Goal: Task Accomplishment & Management: Complete application form

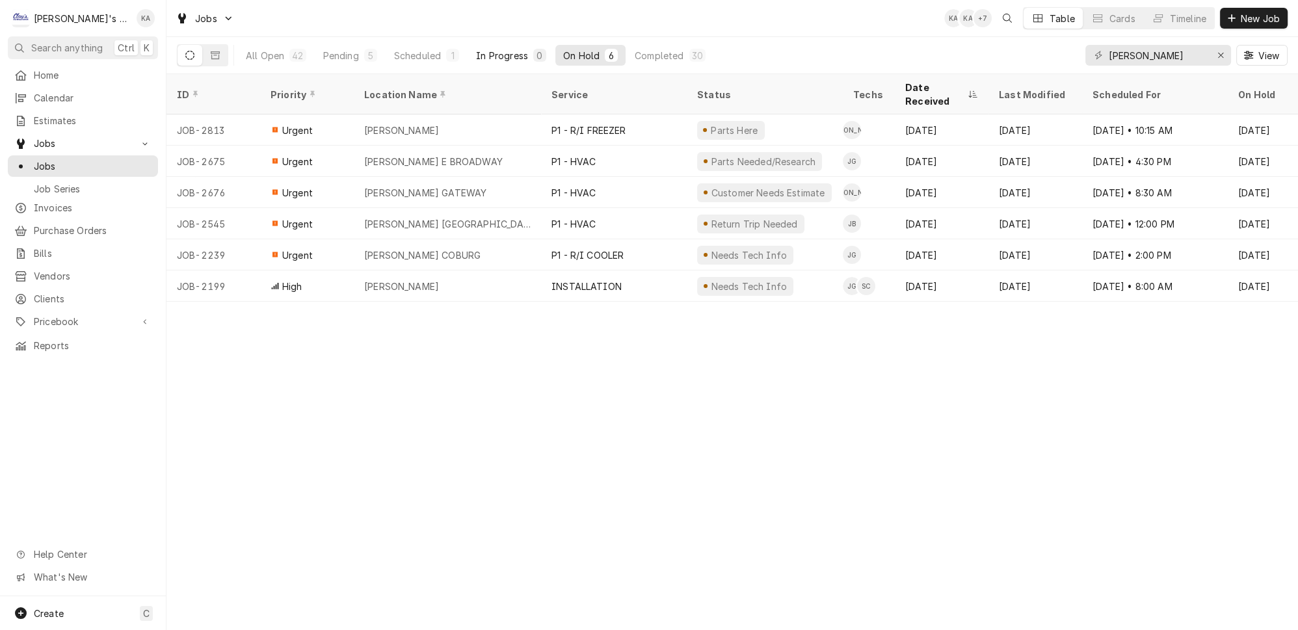
click at [476, 51] on div "In Progress" at bounding box center [502, 56] width 52 height 14
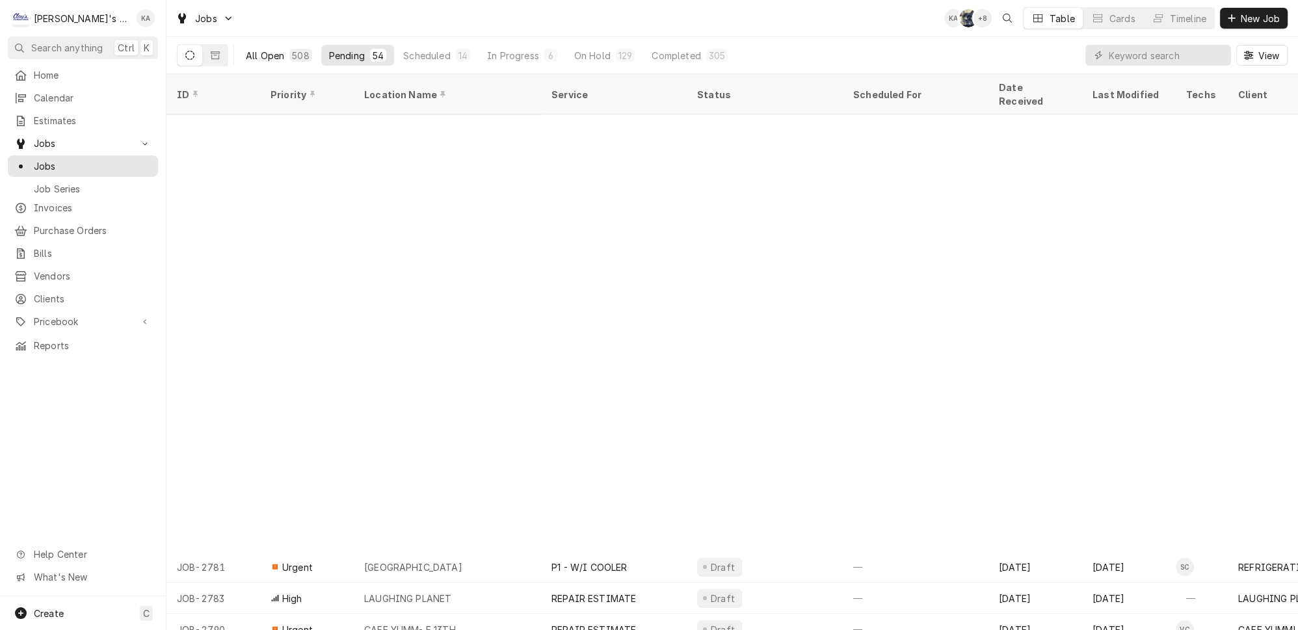
scroll to position [468, 0]
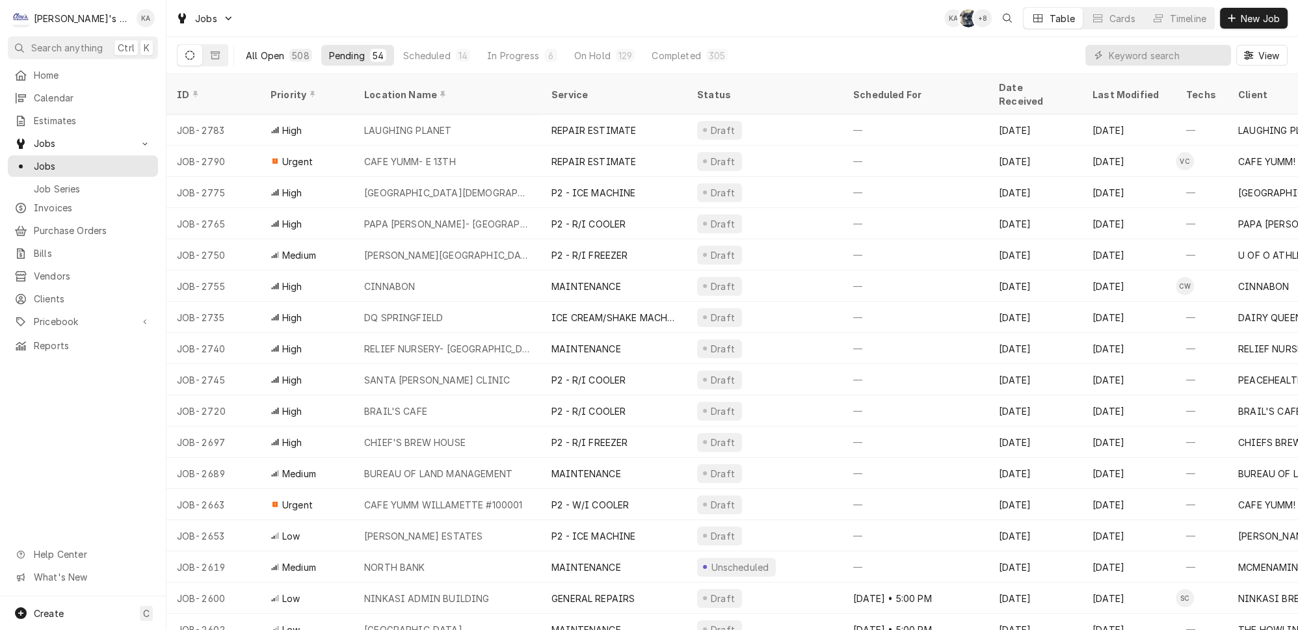
click at [248, 55] on div "All Open" at bounding box center [265, 56] width 38 height 14
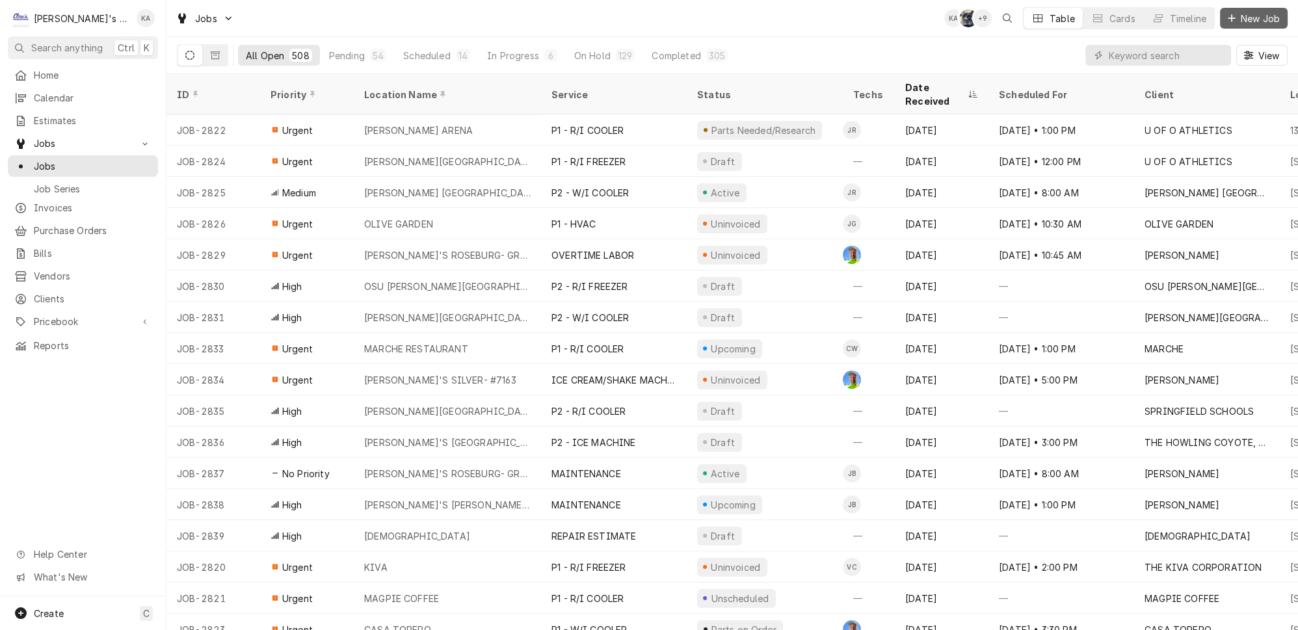
click at [1262, 21] on span "New Job" at bounding box center [1260, 19] width 44 height 14
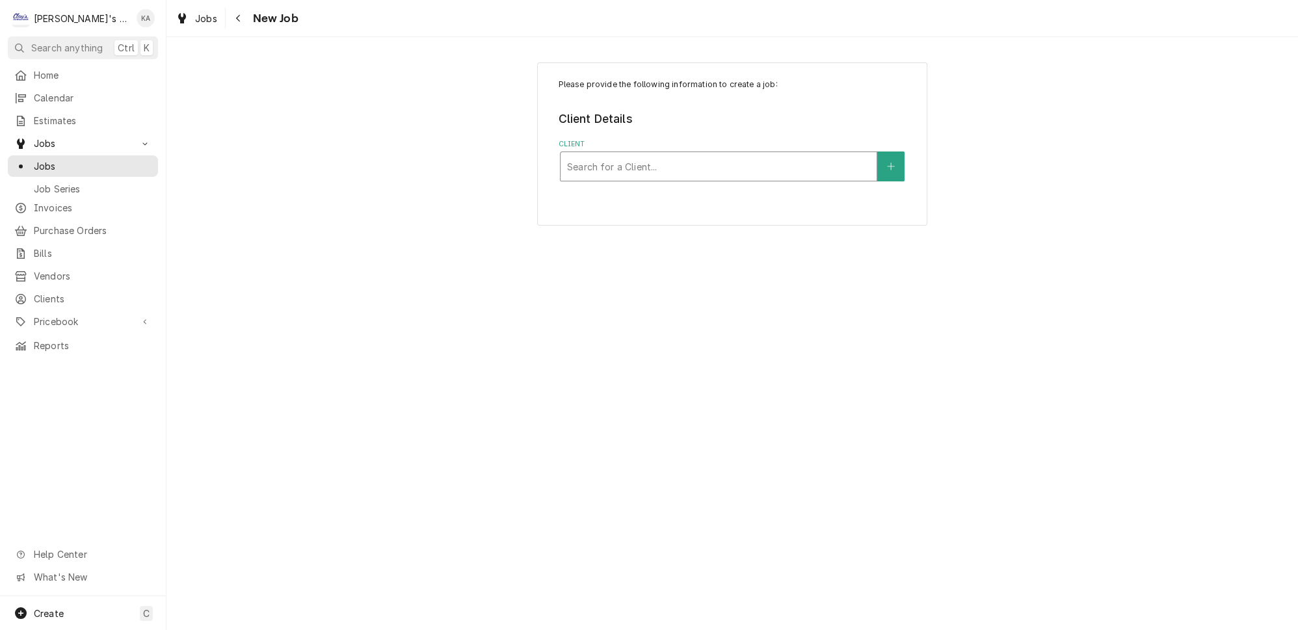
click at [668, 152] on div "Search for a Client..." at bounding box center [718, 166] width 316 height 29
type input "OLIVE"
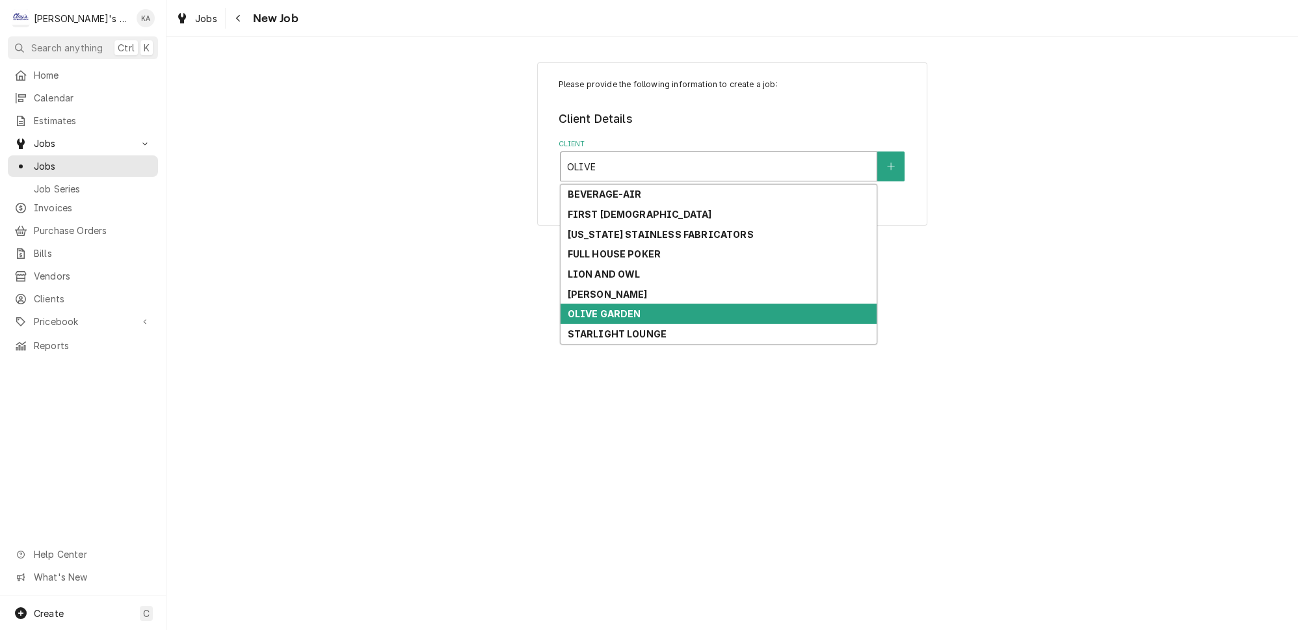
click at [654, 304] on div "OLIVE GARDEN" at bounding box center [718, 314] width 316 height 20
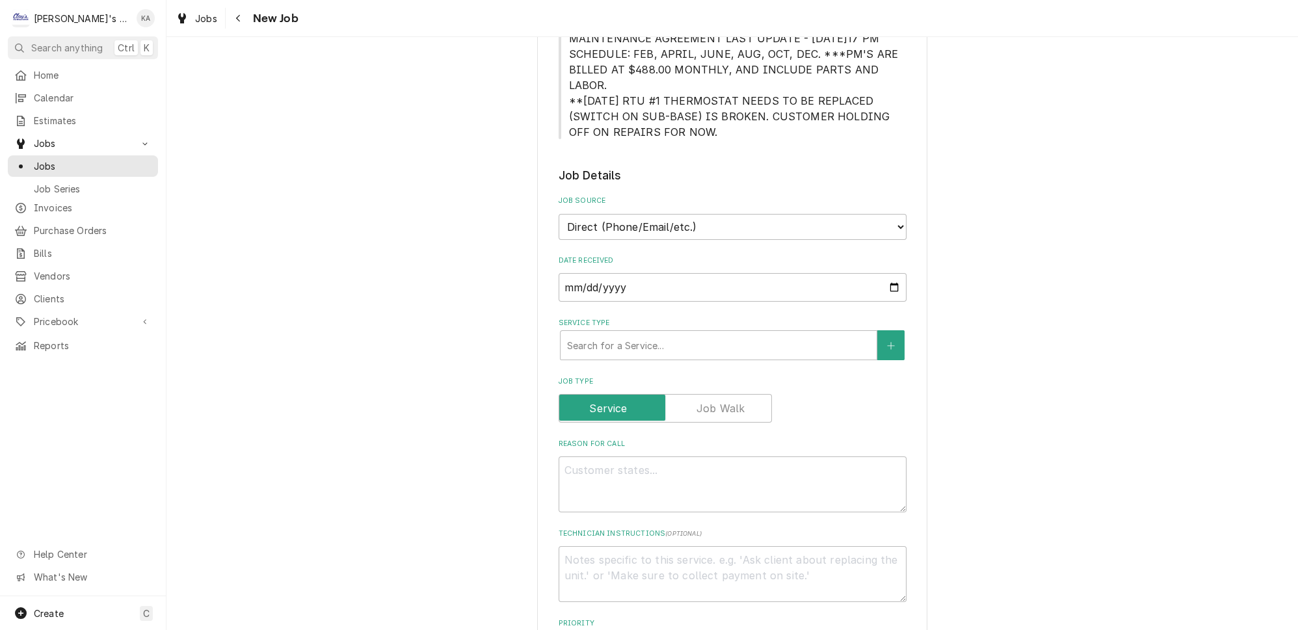
scroll to position [295, 0]
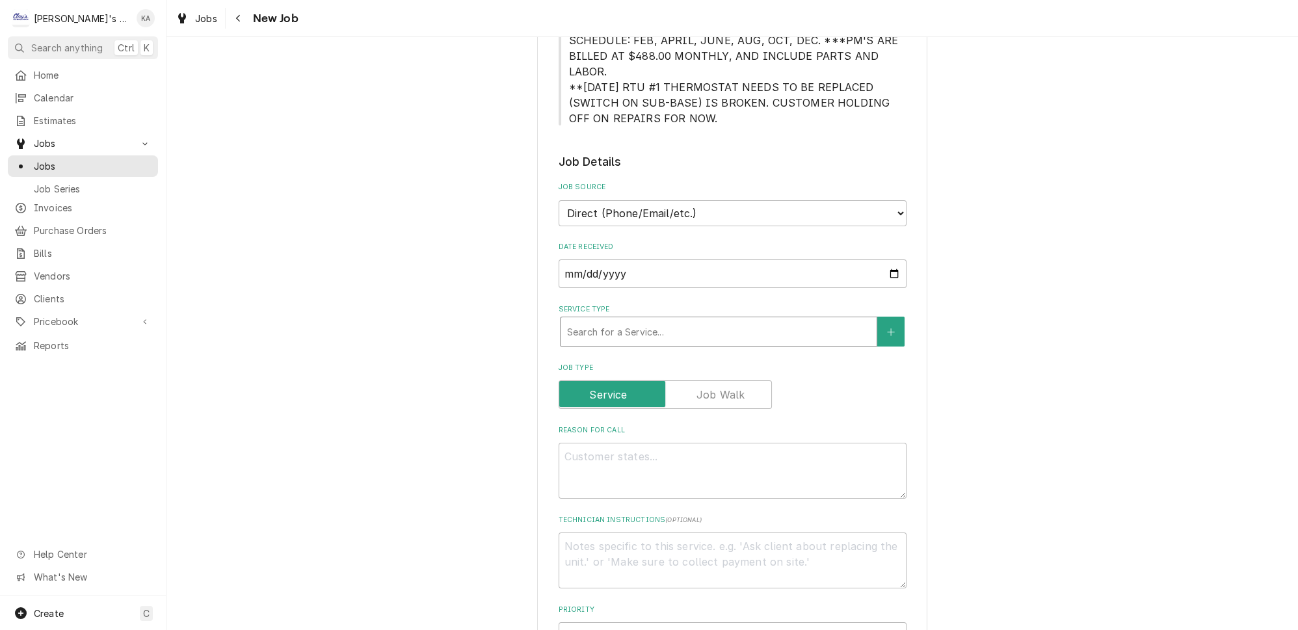
click at [728, 322] on div "Service Type" at bounding box center [718, 331] width 303 height 23
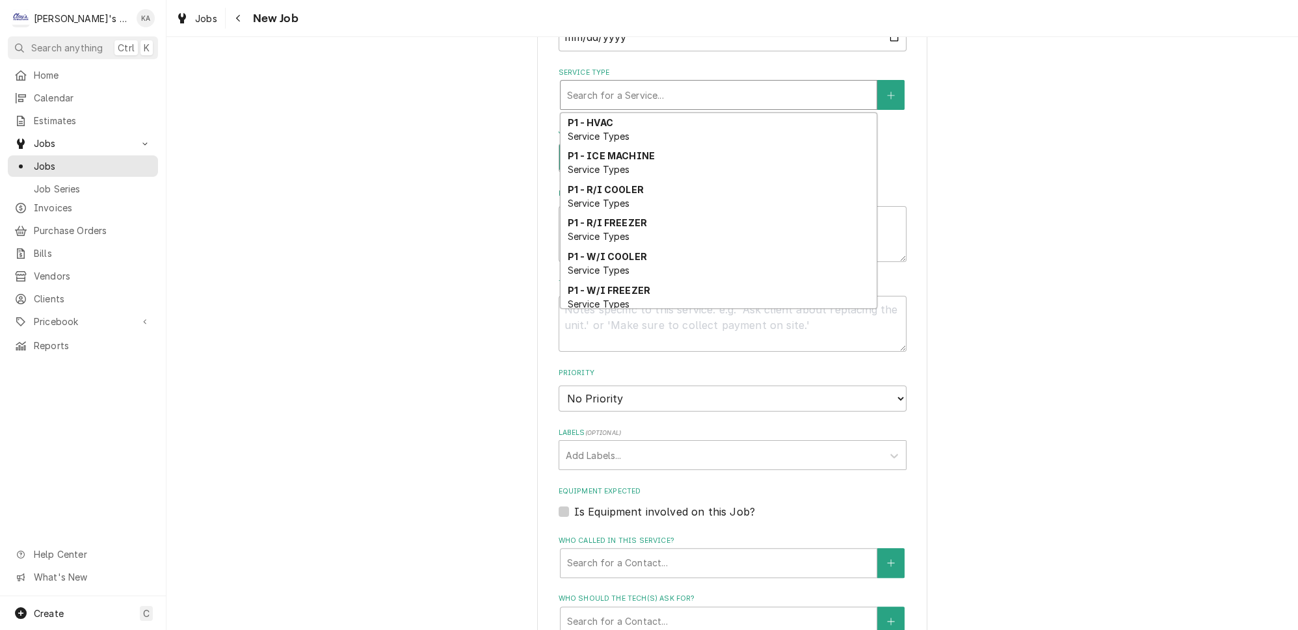
scroll to position [356, 0]
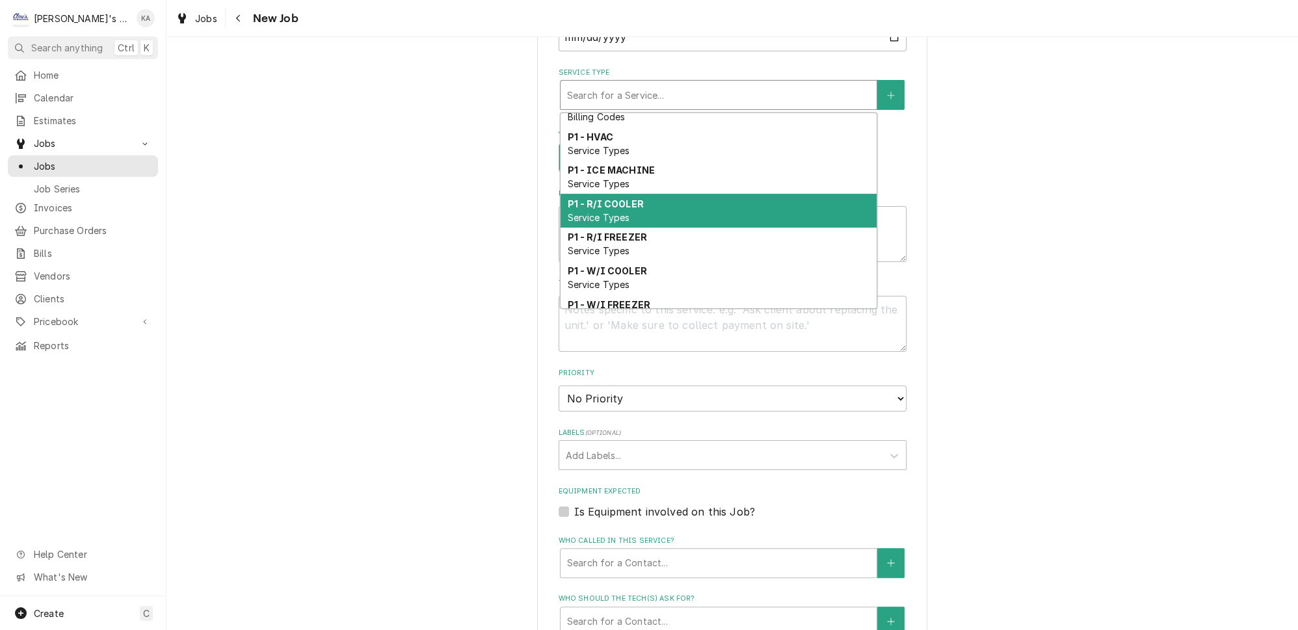
click at [649, 194] on div "P1 - R/I COOLER Service Types" at bounding box center [718, 211] width 316 height 34
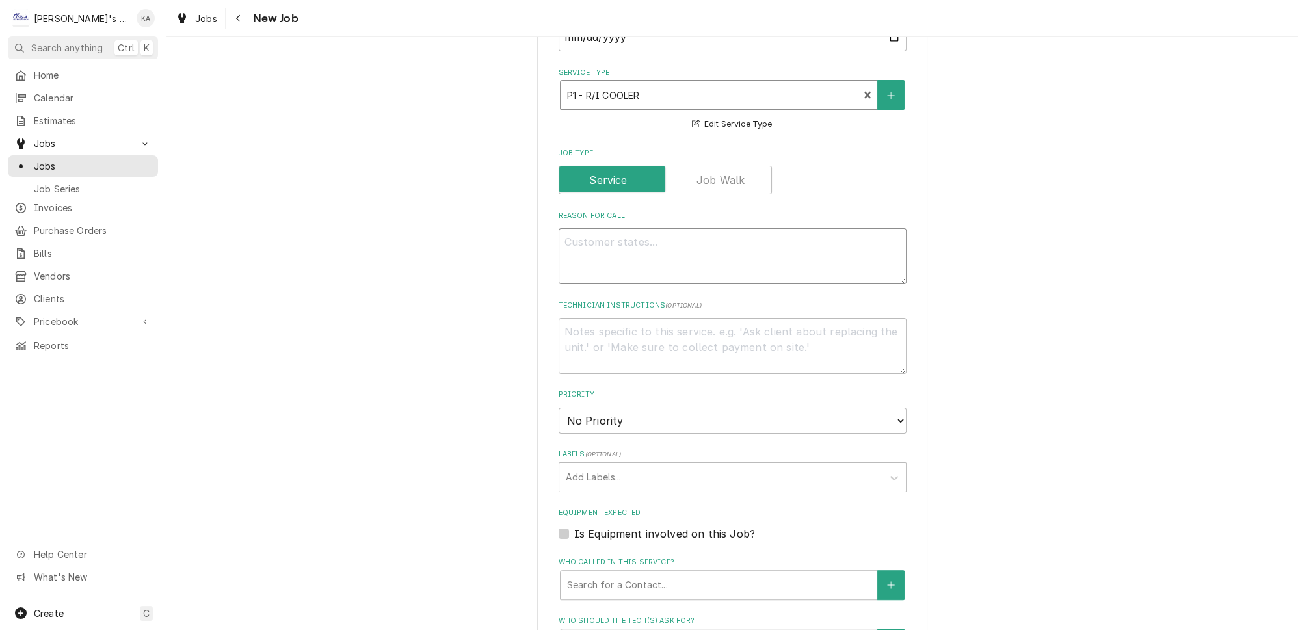
click at [699, 229] on textarea "Reason For Call" at bounding box center [732, 256] width 348 height 56
type textarea "x"
type textarea "9"
type textarea "x"
type textarea "9/"
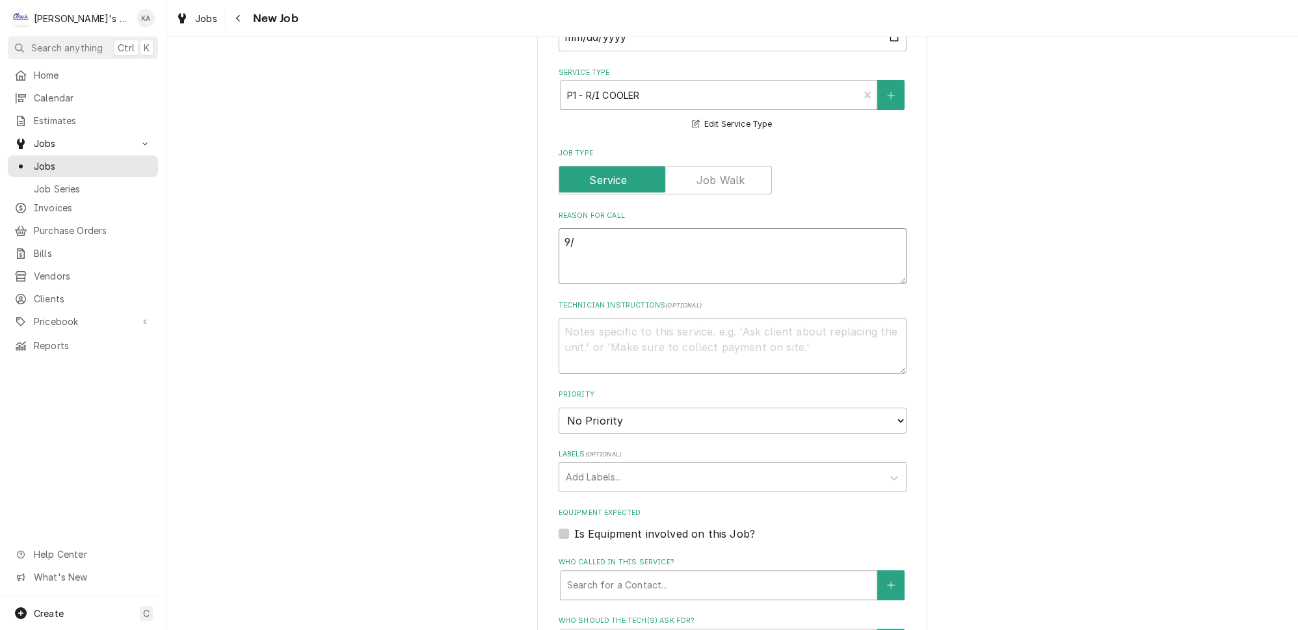
type textarea "x"
type textarea "9/3"
type textarea "x"
type textarea "9/3/"
type textarea "x"
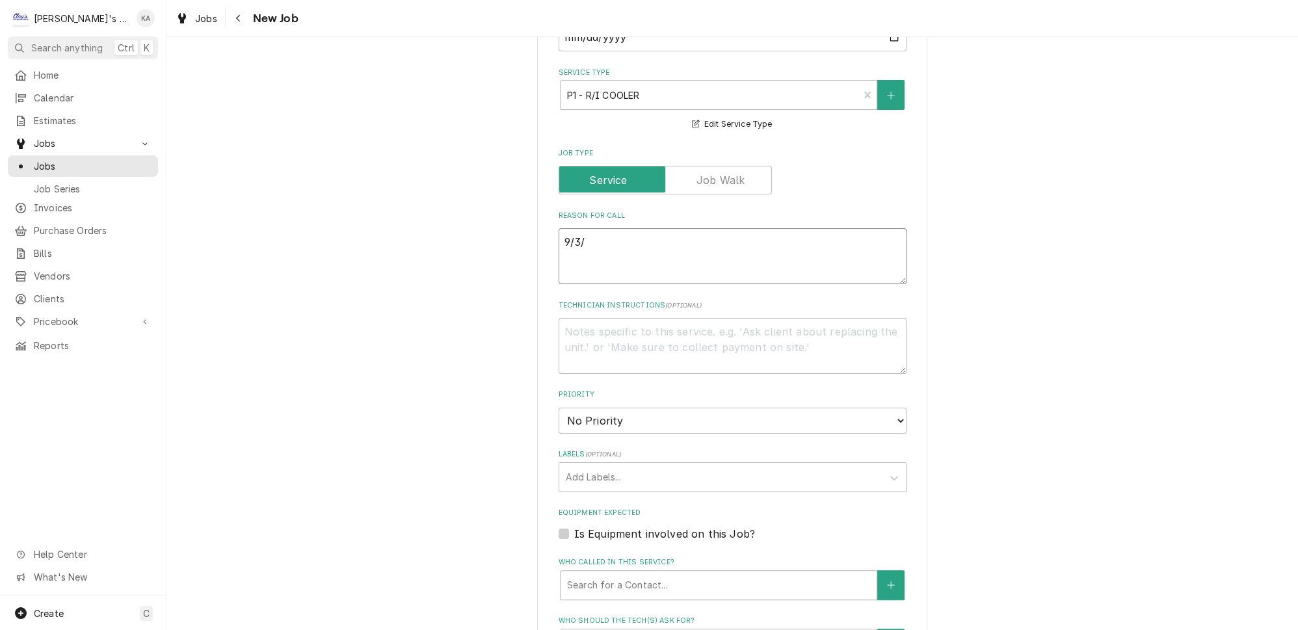
type textarea "9/3/2"
type textarea "x"
type textarea "9/3/20"
type textarea "x"
type textarea "9/3/202"
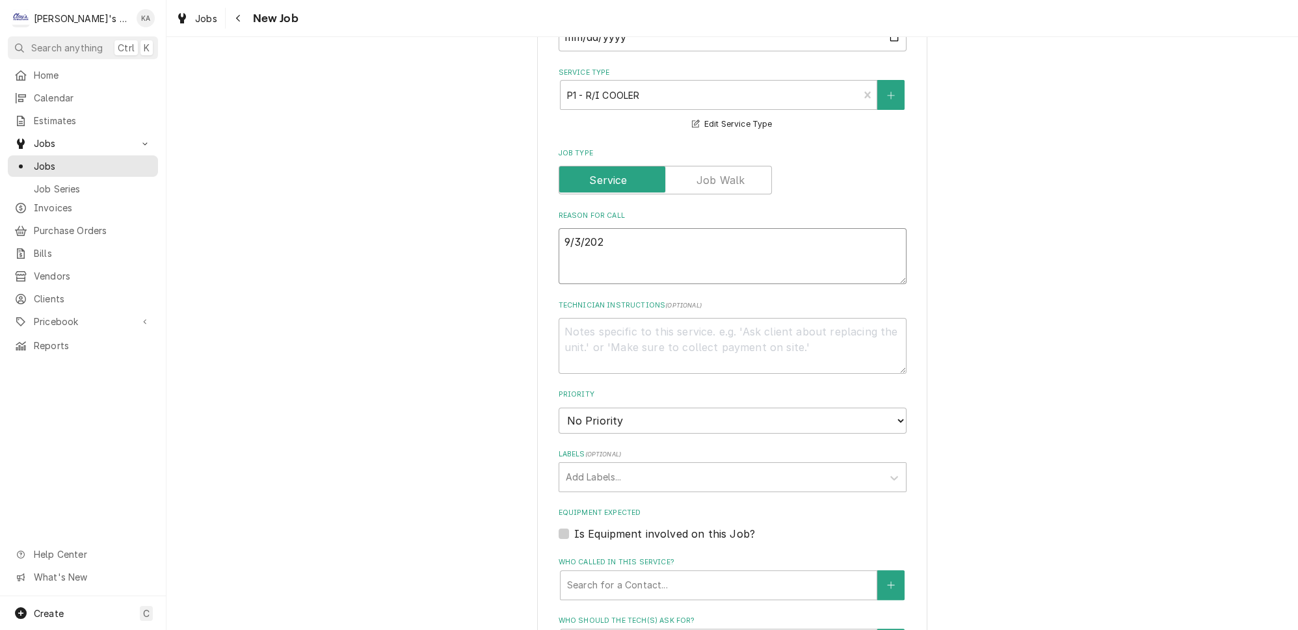
type textarea "x"
type textarea "9/3/2025"
type textarea "x"
type textarea "9/3/2025"
type textarea "x"
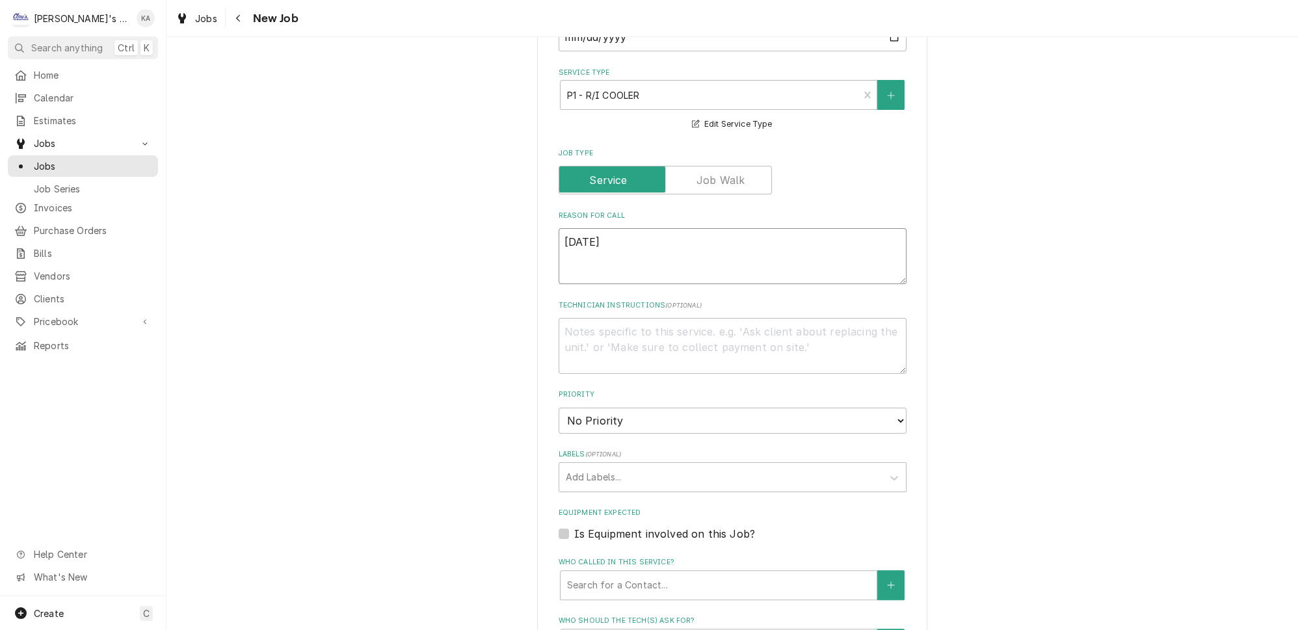
type textarea "9/3/2025 9"
type textarea "x"
type textarea "9/3/2025 9:"
type textarea "x"
type textarea "9/3/2025 9:0"
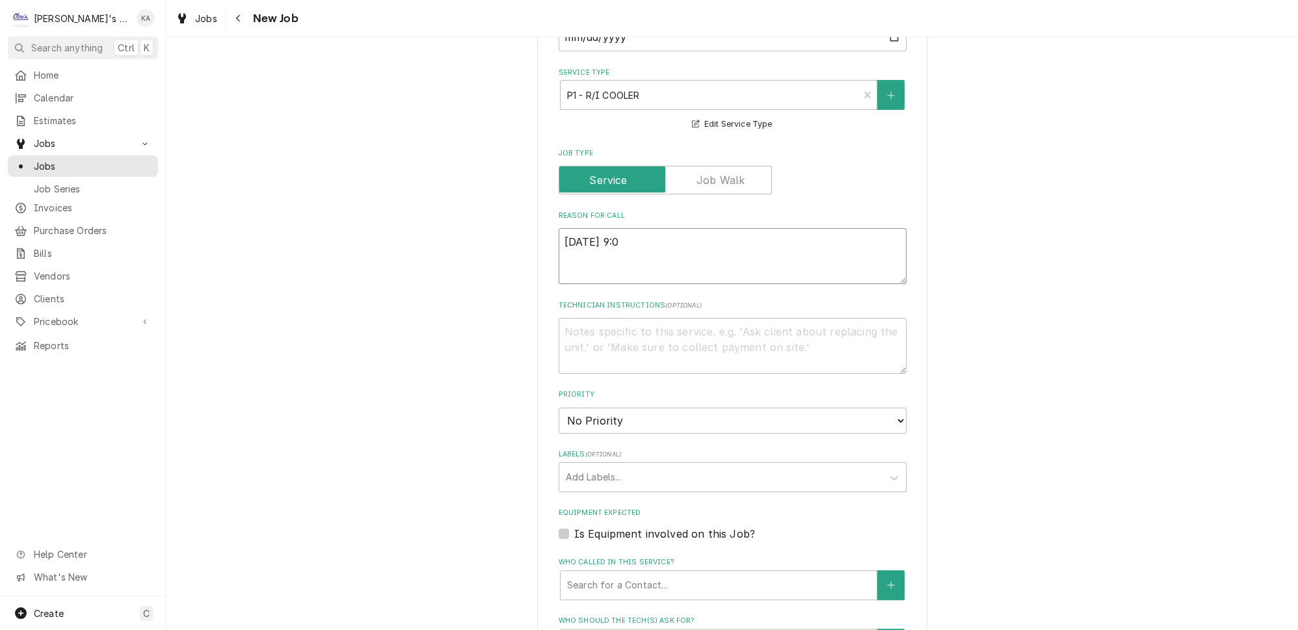
type textarea "x"
type textarea "9/3/2025 9:09"
type textarea "x"
type textarea "9/3/2025 9:09"
type textarea "x"
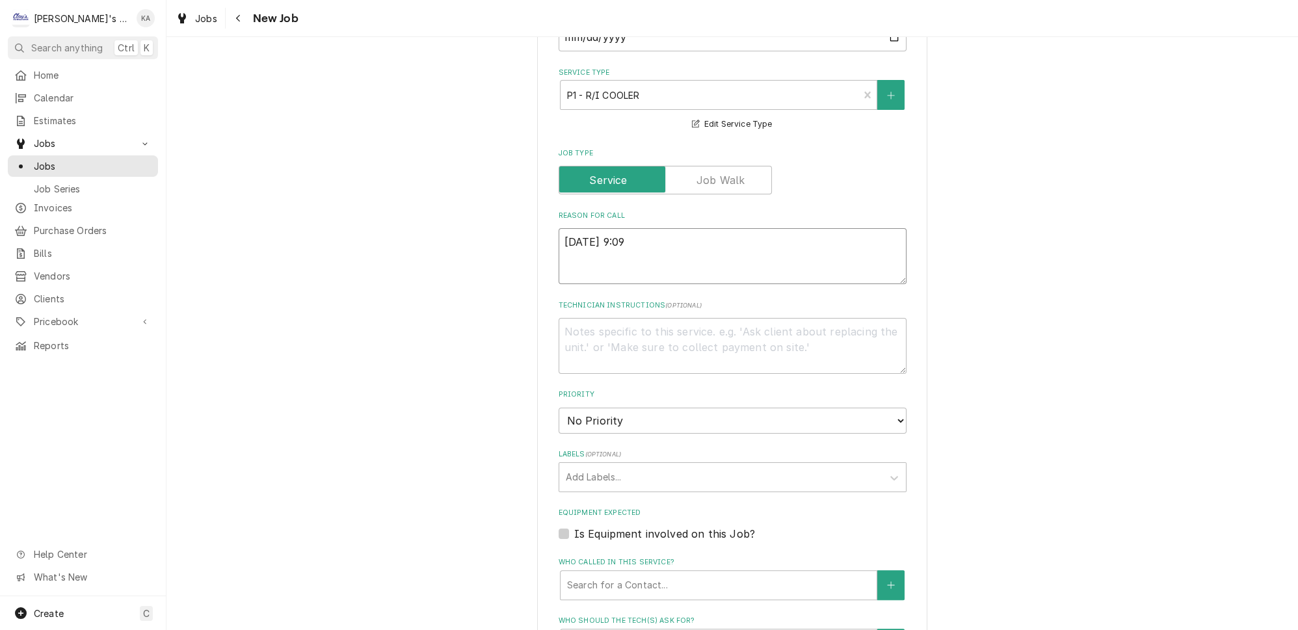
type textarea "9/3/2025 9:09 A"
type textarea "x"
type textarea "9/3/2025 9:09 AM"
type textarea "x"
type textarea "9/3/2025 9:09 AM-"
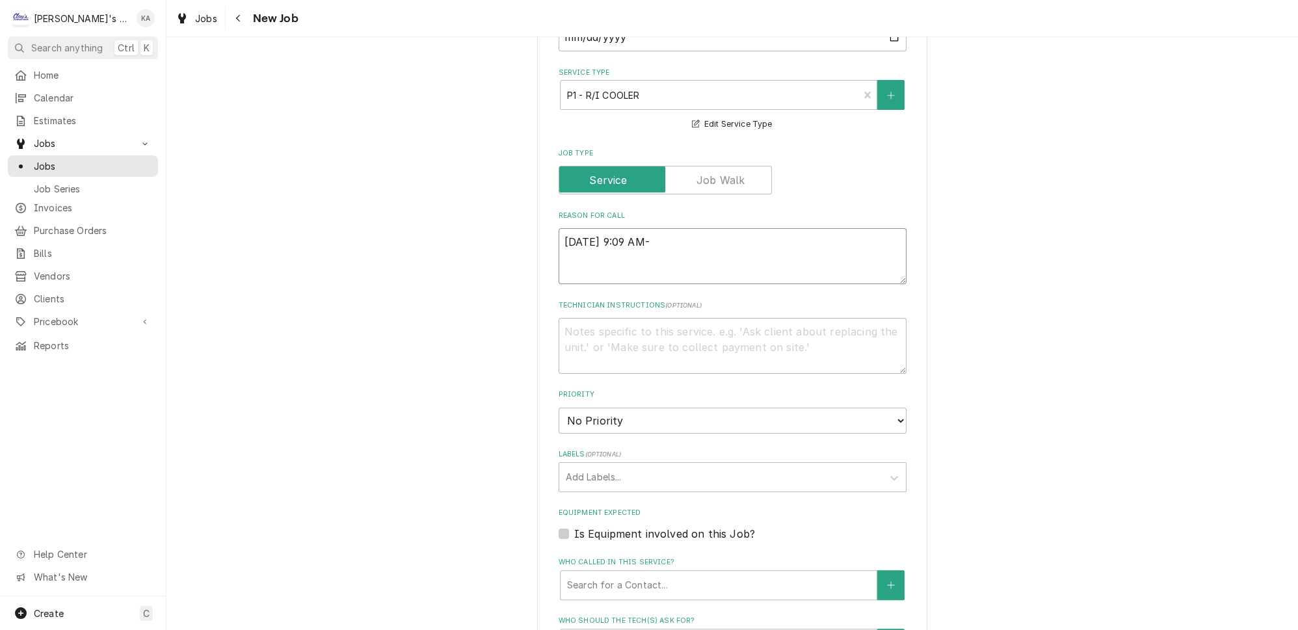
type textarea "x"
type textarea "9/3/2025 9:09 AM-"
type textarea "x"
type textarea "9/3/2025 9:09 AM- I"
type textarea "x"
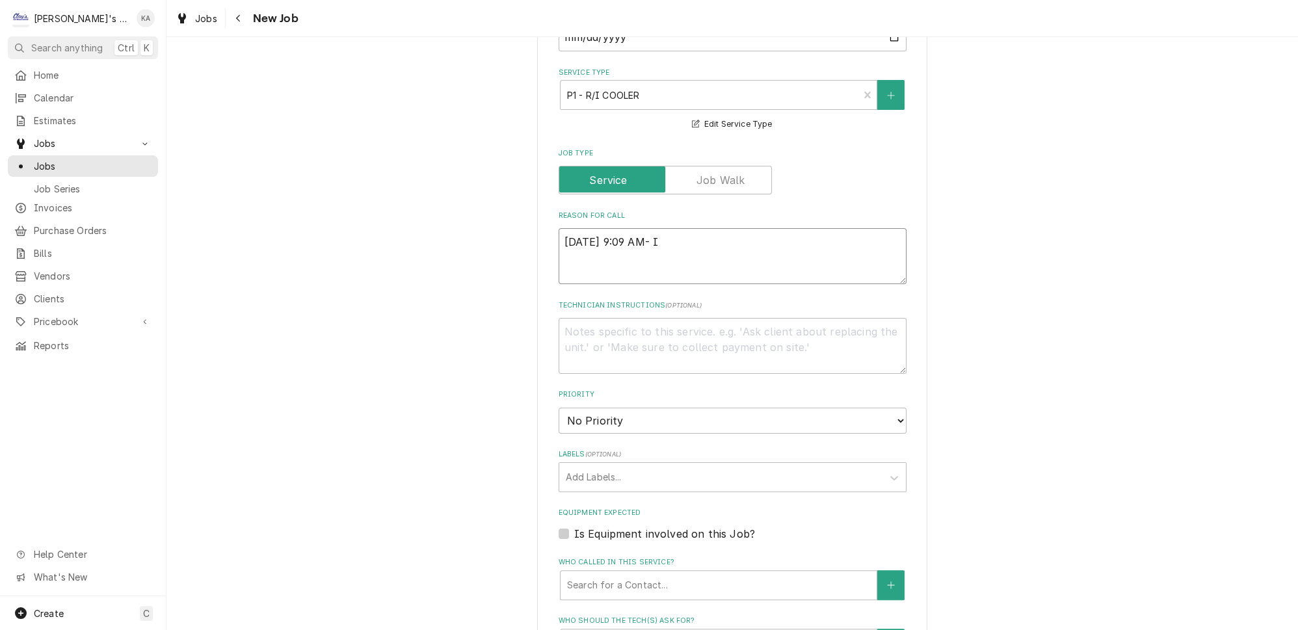
type textarea "9/3/2025 9:09 AM- IS"
type textarea "x"
type textarea "9/3/2025 9:09 AM- ISA"
type textarea "x"
type textarea "9/3/2025 9:09 AM- ISAB"
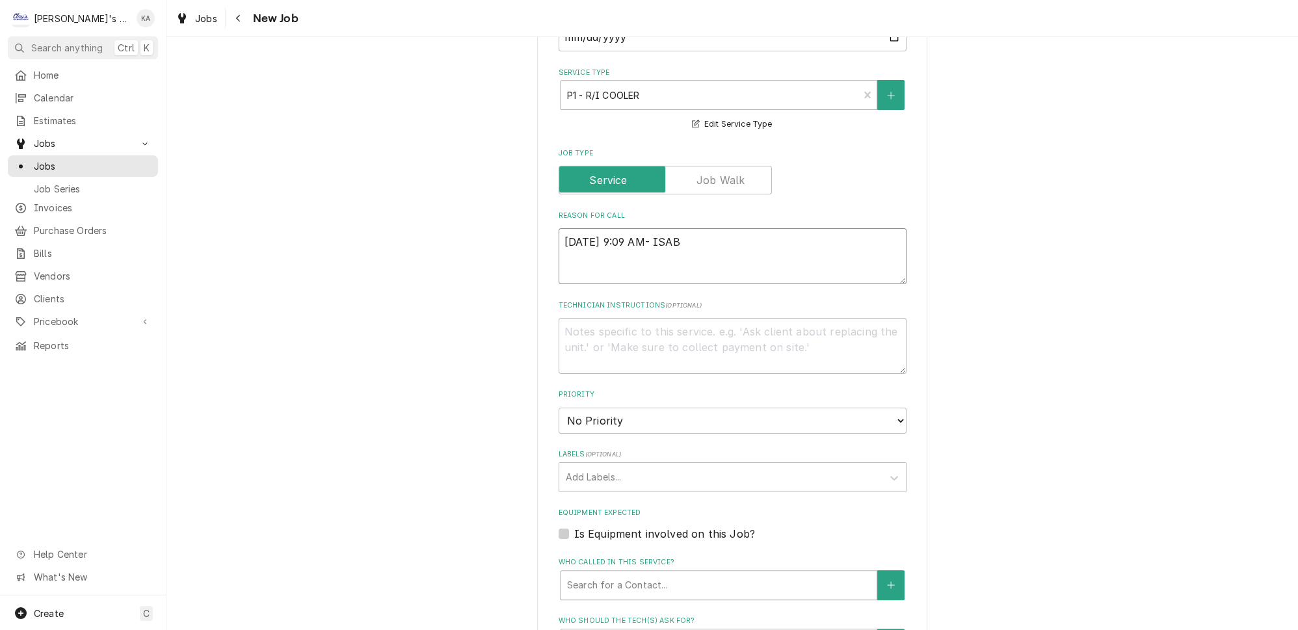
type textarea "x"
type textarea "9/3/2025 9:09 AM- ISABE"
type textarea "x"
type textarea "9/3/2025 9:09 AM- ISABEL"
type textarea "x"
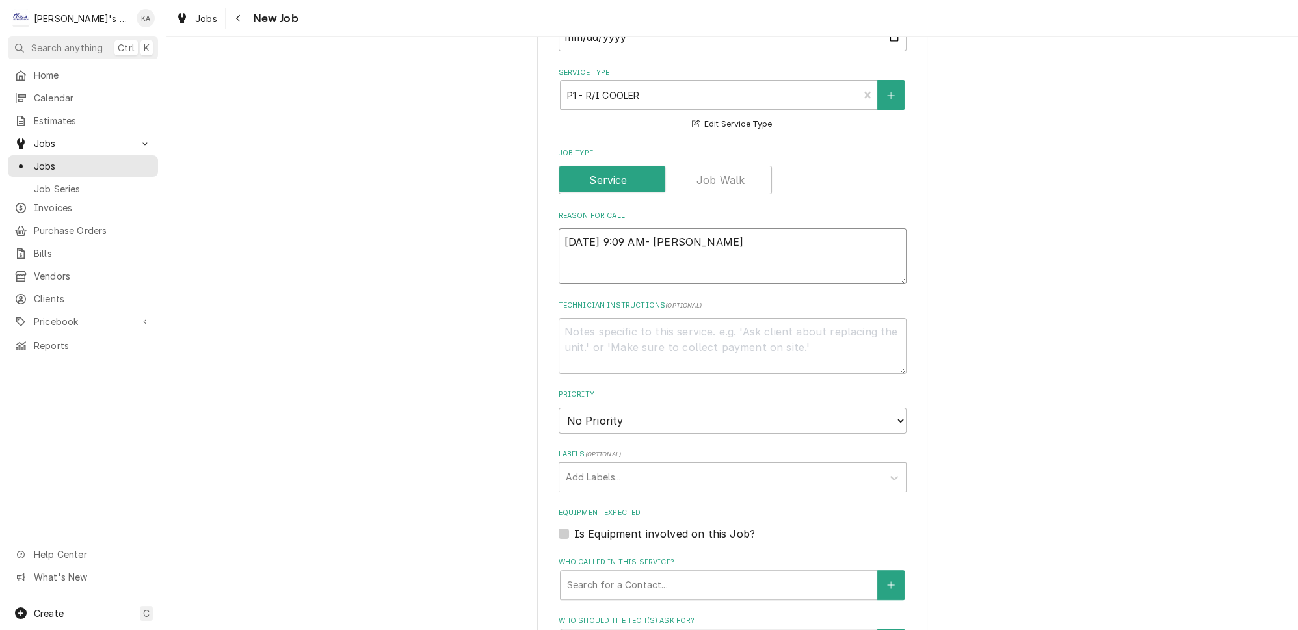
type textarea "9/3/2025 9:09 AM- ISABELL"
type textarea "x"
type textarea "9/3/2025 9:09 AM- ISABELLE"
type textarea "x"
type textarea "9/3/2025 9:09 AM- ISABELLE-"
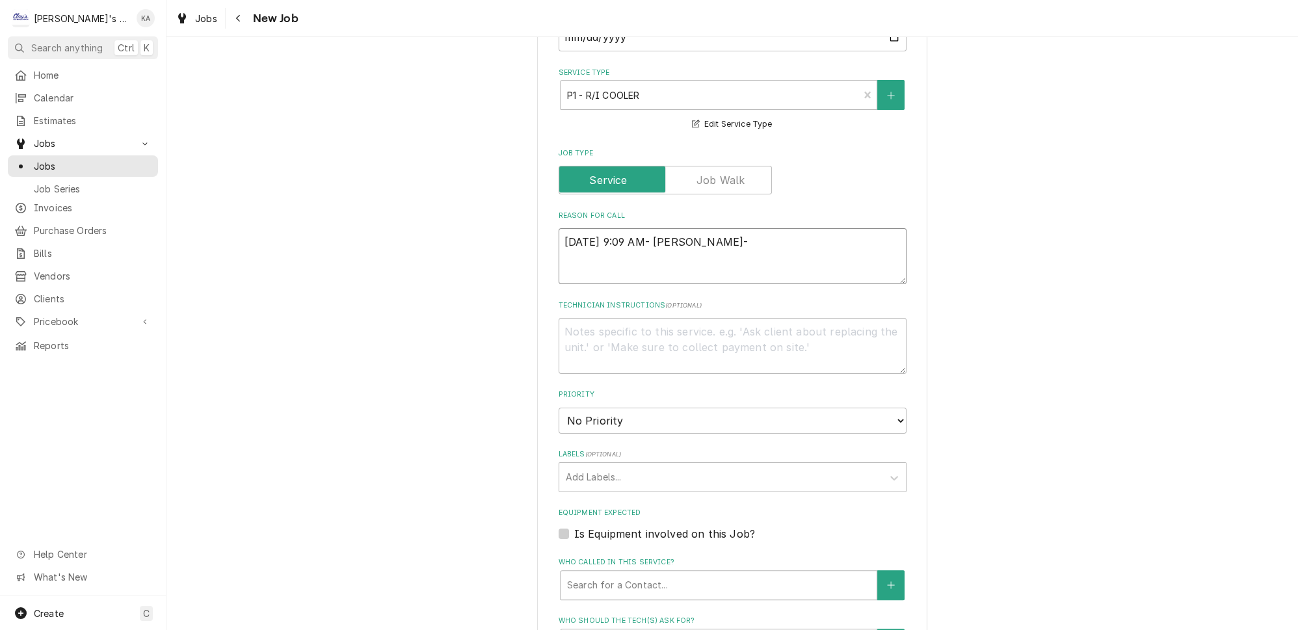
type textarea "x"
type textarea "9/3/2025 9:09 AM- ISABELLE-"
type textarea "x"
type textarea "9/3/2025 9:09 AM- ISABELLE- P"
type textarea "x"
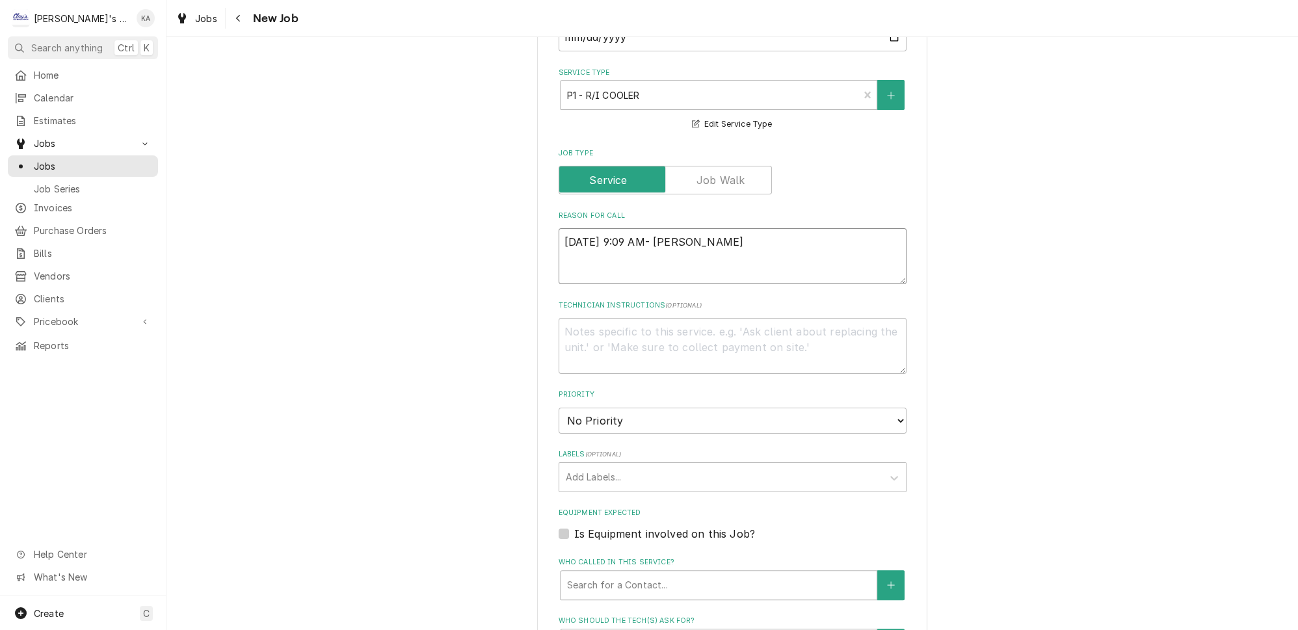
type textarea "9/3/2025 9:09 AM- ISABELLE- PE"
type textarea "x"
type textarea "9/3/2025 9:09 AM- ISABELLE- PER"
type textarea "x"
type textarea "9/3/2025 9:09 AM- ISABELLE- PER"
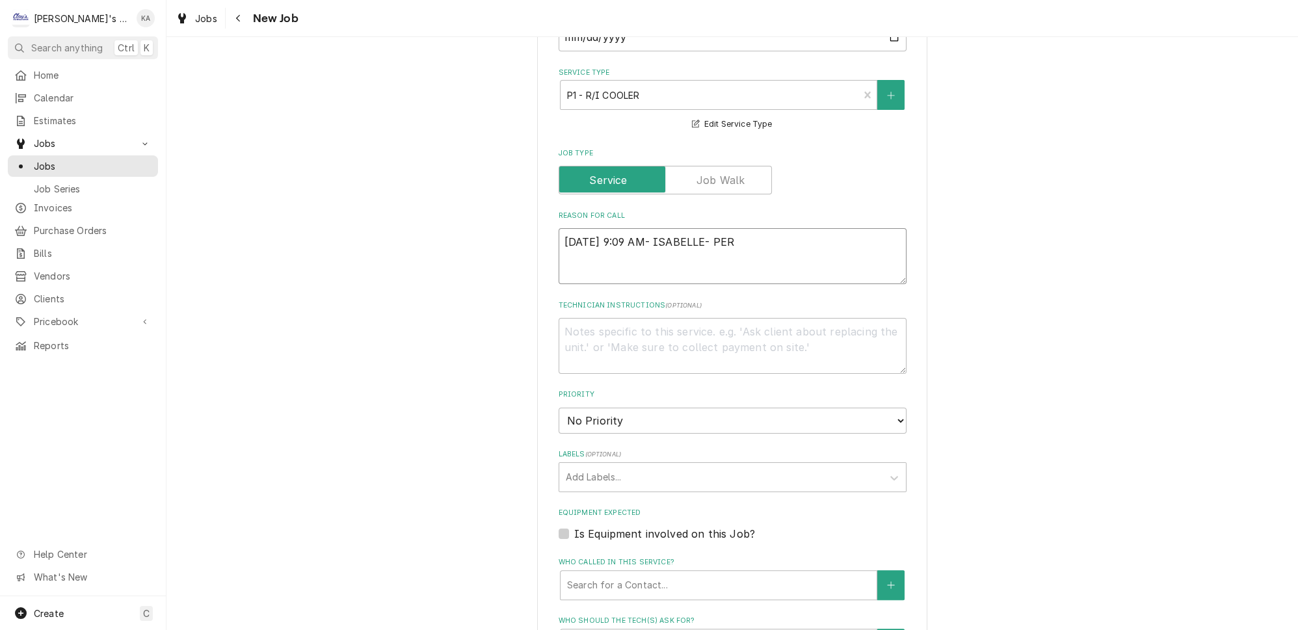
type textarea "x"
type textarea "9/3/2025 9:09 AM- ISABELLE- PER V"
type textarea "x"
type textarea "9/3/2025 9:09 AM- ISABELLE- PER VA"
type textarea "x"
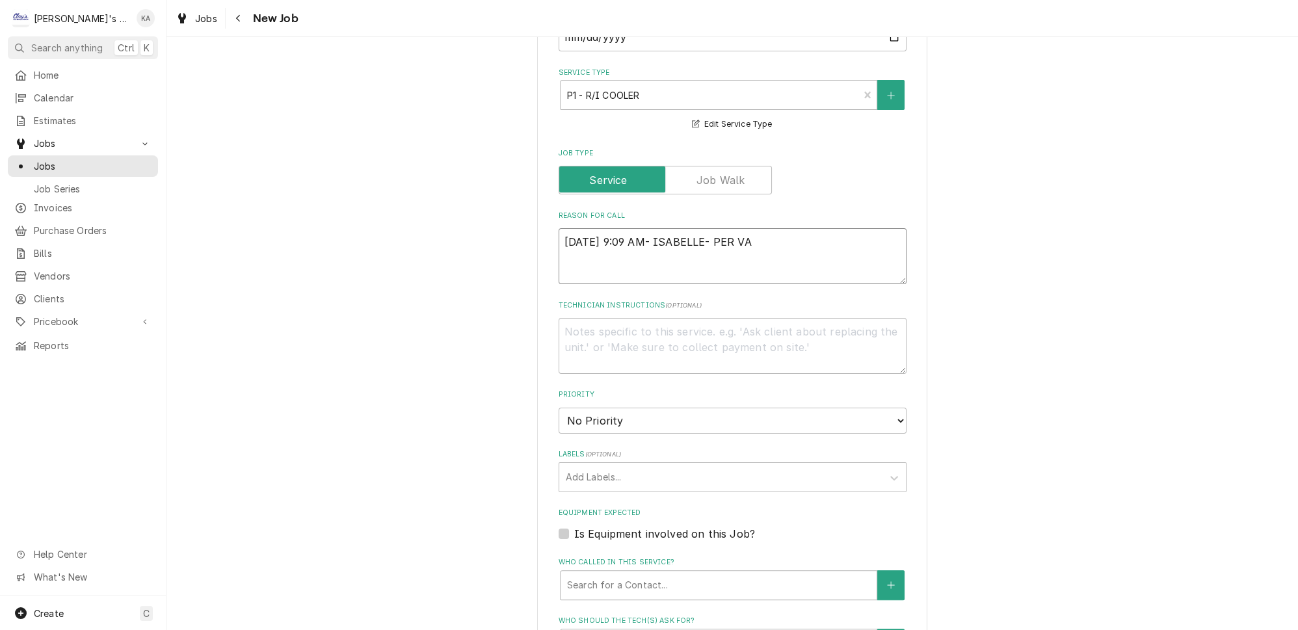
type textarea "9/3/2025 9:09 AM- ISABELLE- PER VAN"
type textarea "x"
type textarea "9/3/2025 9:09 AM- ISABELLE- PER VANI"
type textarea "x"
type textarea "9/3/2025 9:09 AM- ISABELLE- PER VANIT"
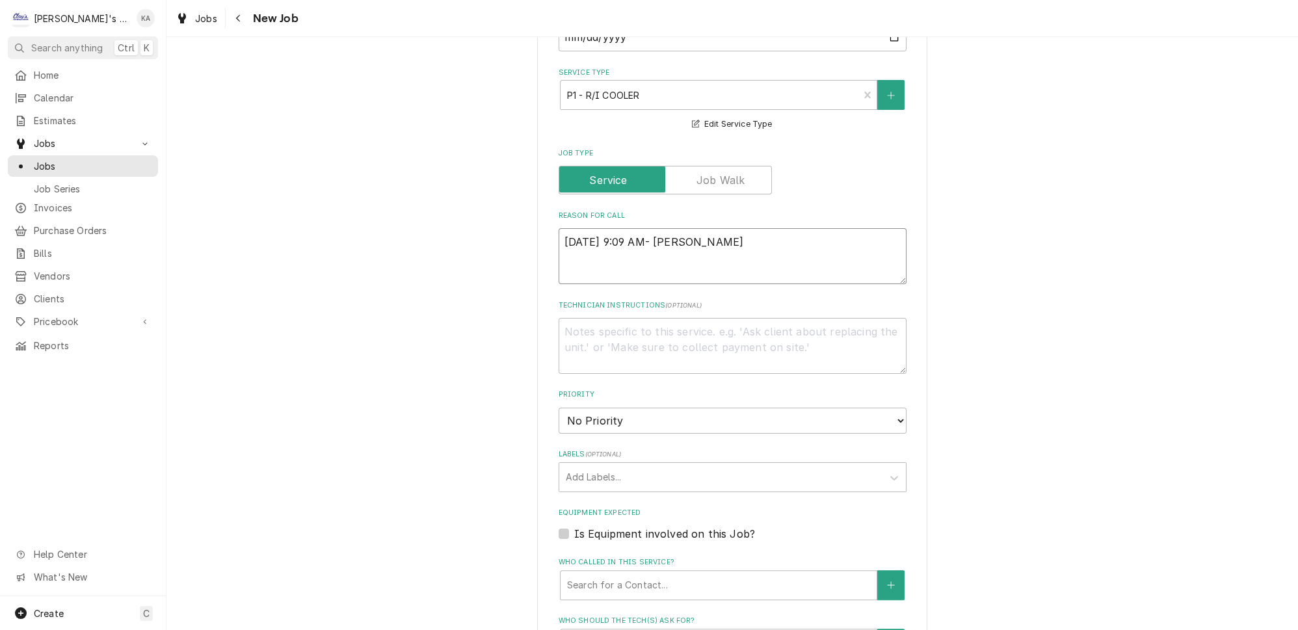
type textarea "x"
type textarea "9/3/2025 9:09 AM- ISABELLE- PER VANITY"
type textarea "x"
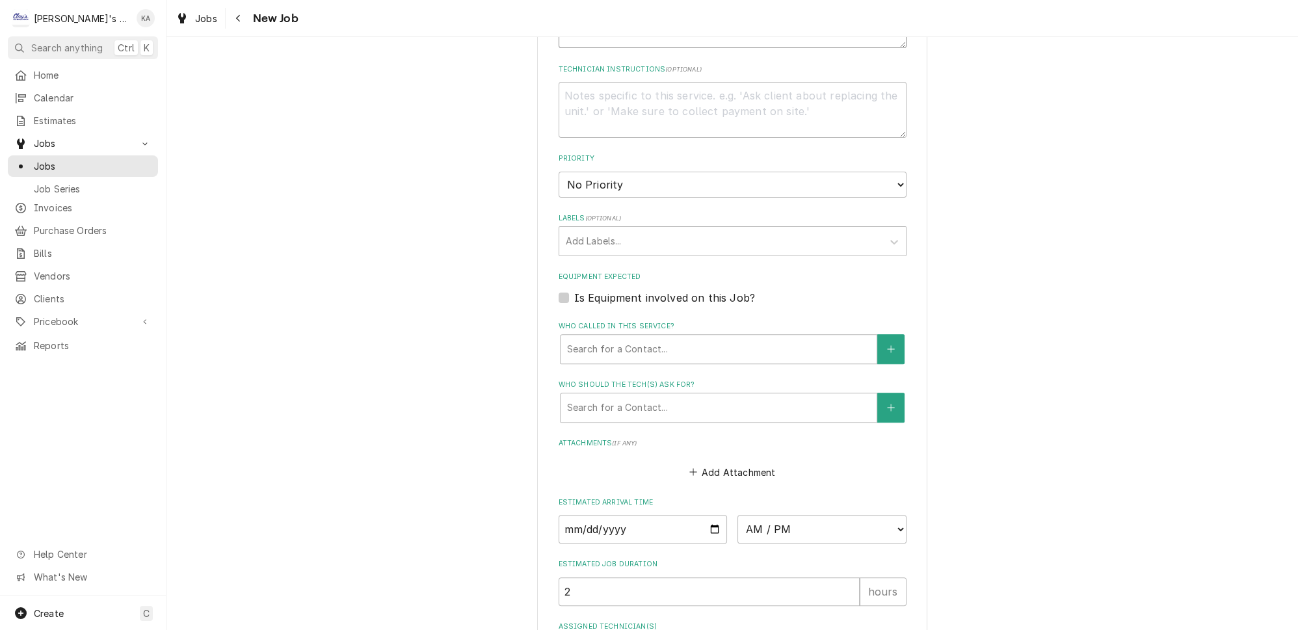
scroll to position [768, 0]
type textarea "9/3/2025 9:09 AM- ISABELLE- PER VANITY"
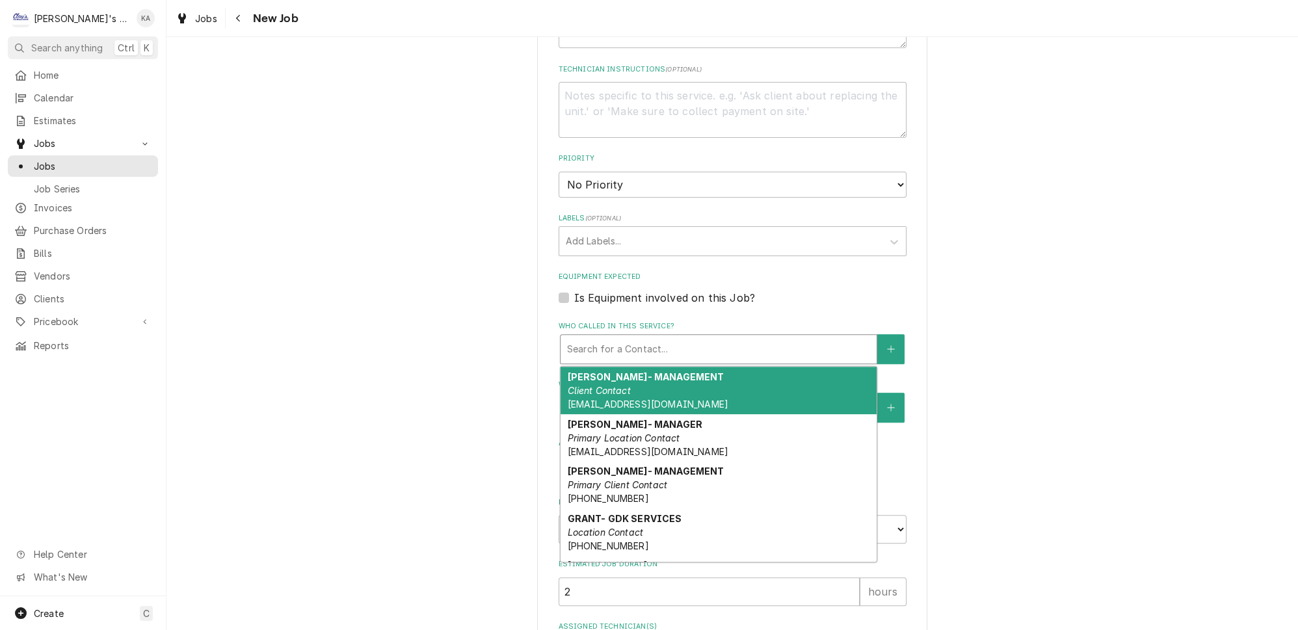
click at [702, 337] on div "Who called in this service?" at bounding box center [718, 348] width 303 height 23
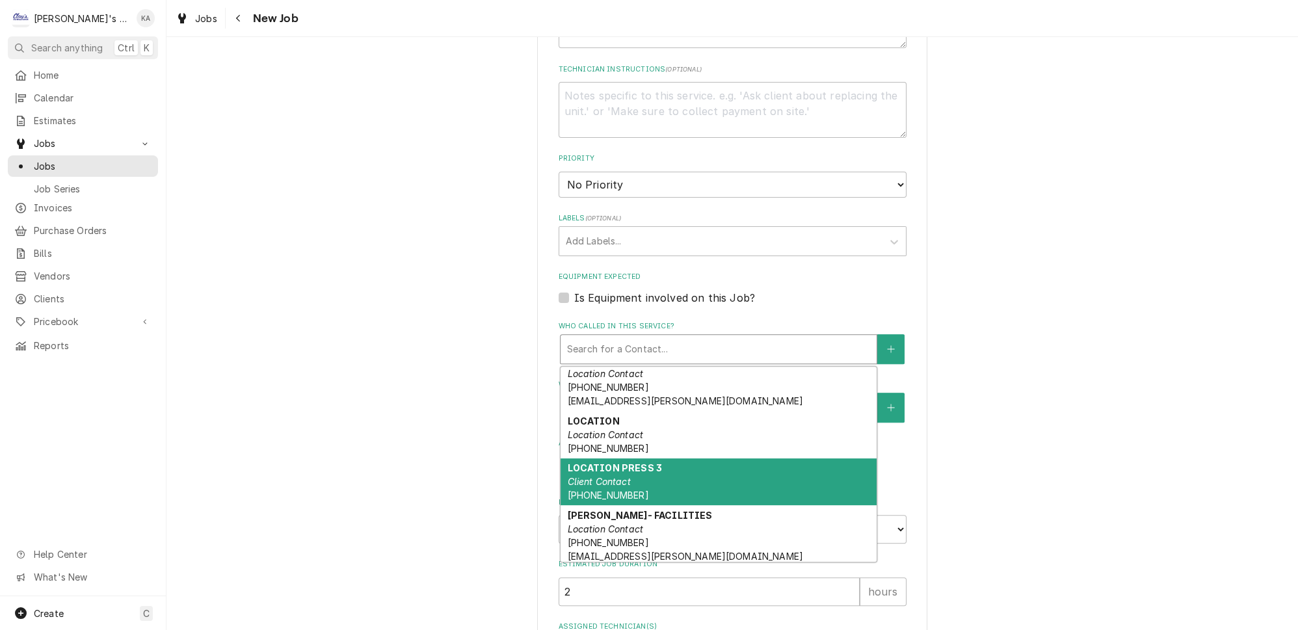
scroll to position [317, 0]
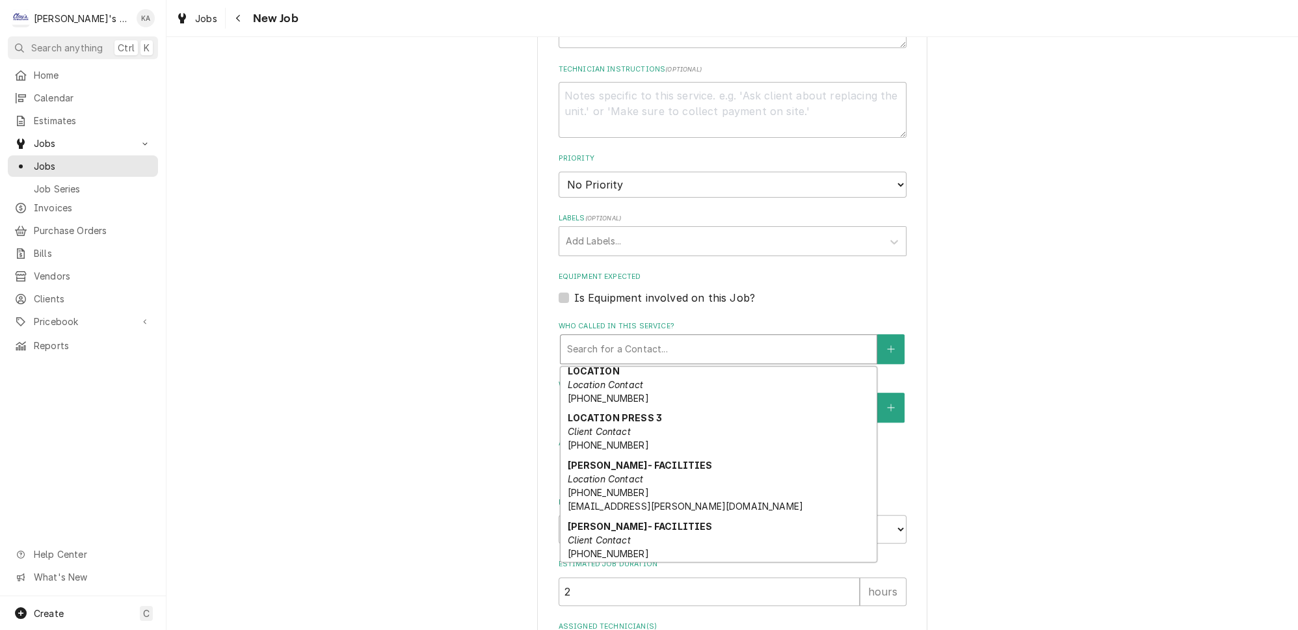
click at [707, 563] on div "VANITY Location Contact" at bounding box center [718, 580] width 316 height 34
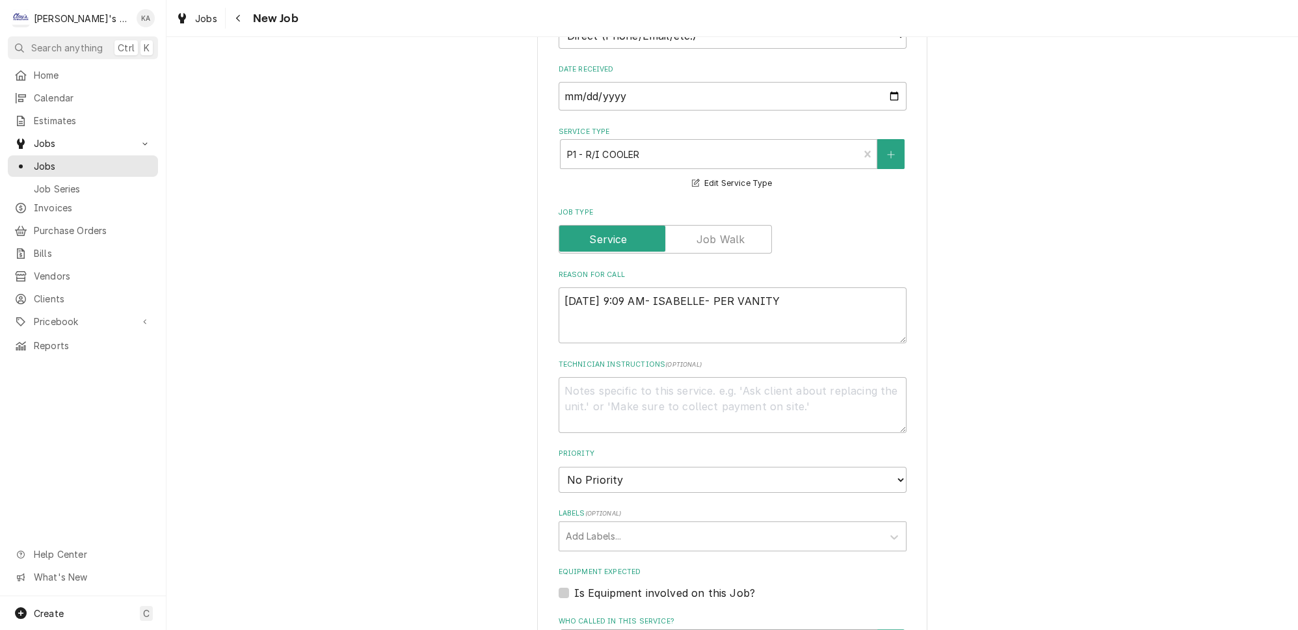
scroll to position [473, 0]
click at [780, 287] on textarea "9/3/2025 9:09 AM- ISABELLE- PER VANITY" at bounding box center [732, 315] width 348 height 56
type textarea "x"
type textarea "9/3/2025 9:09 AM- ISABELLE- PER VANITY-"
type textarea "x"
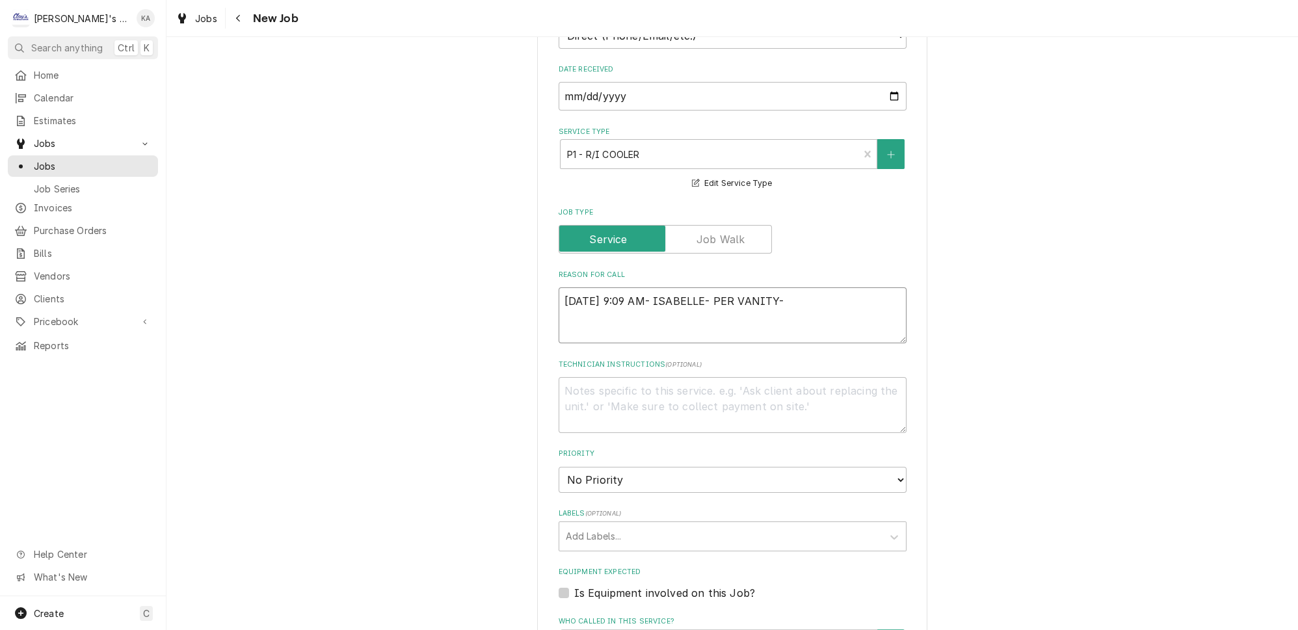
type textarea "9/3/2025 9:09 AM- ISABELLE- PER VANITY-"
type textarea "x"
type textarea "9/3/2025 9:09 AM- ISABELLE- PER VANITY- R"
type textarea "x"
type textarea "9/3/2025 9:09 AM- ISABELLE- PER VANITY- R/"
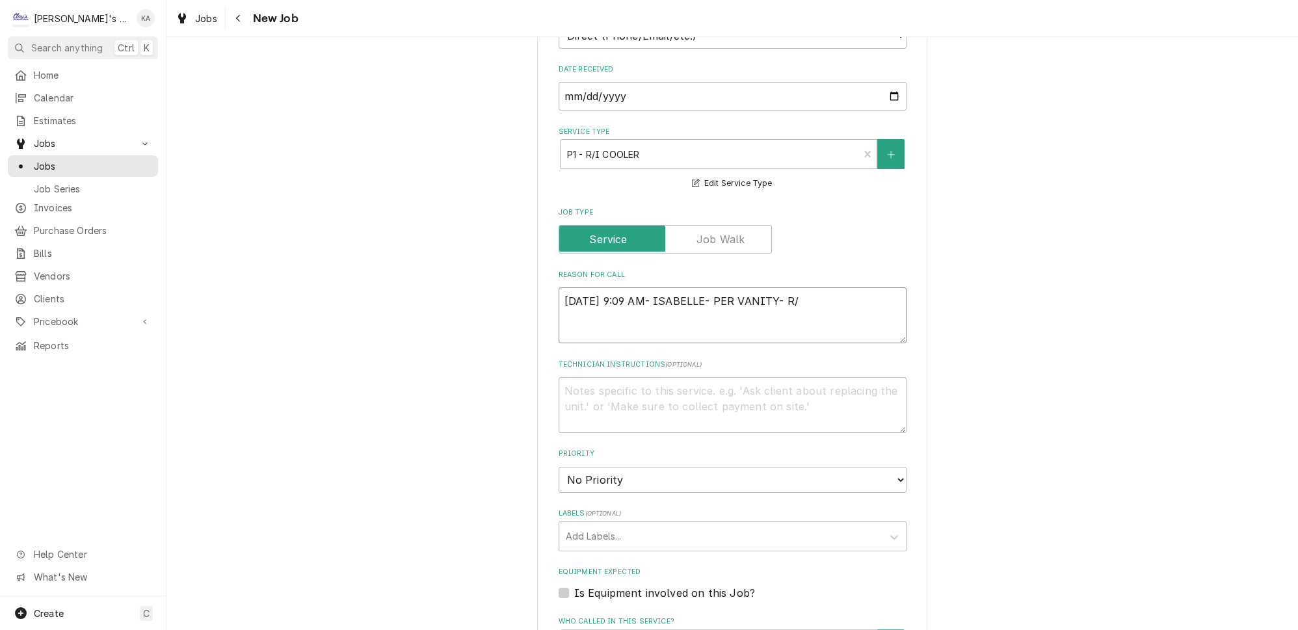
type textarea "x"
type textarea "9/3/2025 9:09 AM- ISABELLE- PER VANITY- R/I"
type textarea "x"
type textarea "9/3/2025 9:09 AM- ISABELLE- PER VANITY- R/I"
type textarea "x"
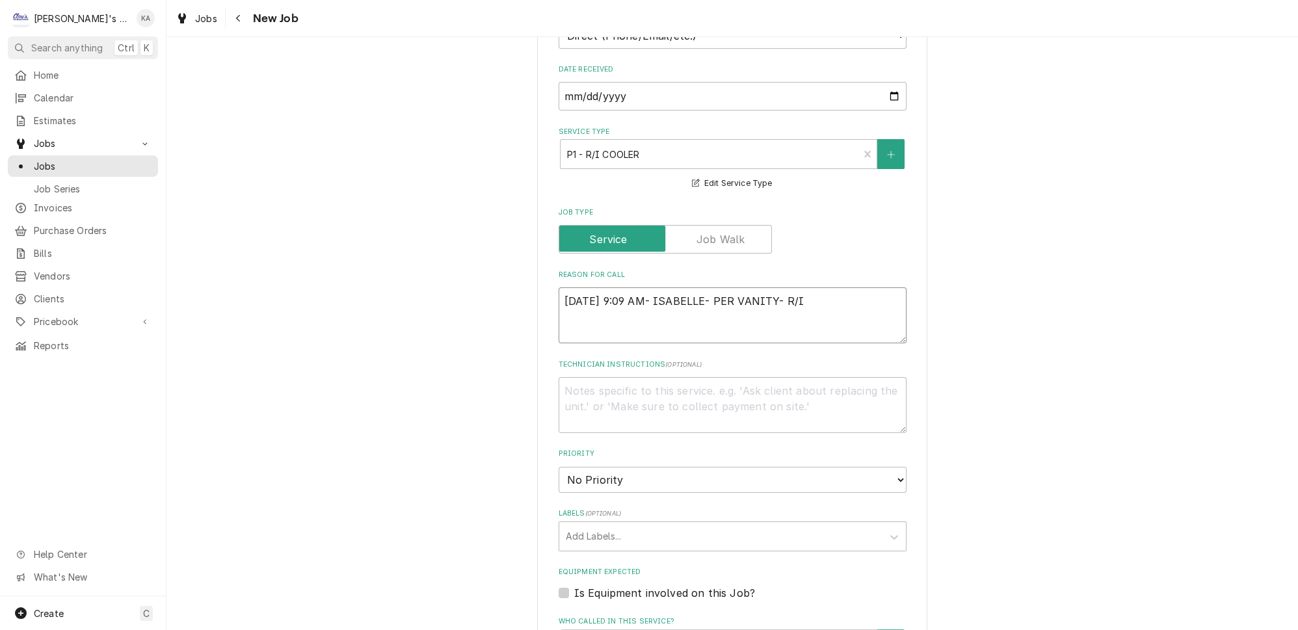
type textarea "9/3/2025 9:09 AM- ISABELLE- PER VANITY- R/I C"
type textarea "x"
type textarea "9/3/2025 9:09 AM- ISABELLE- PER VANITY- R/I CO"
type textarea "x"
type textarea "9/3/2025 9:09 AM- ISABELLE- PER VANITY- R/I COO"
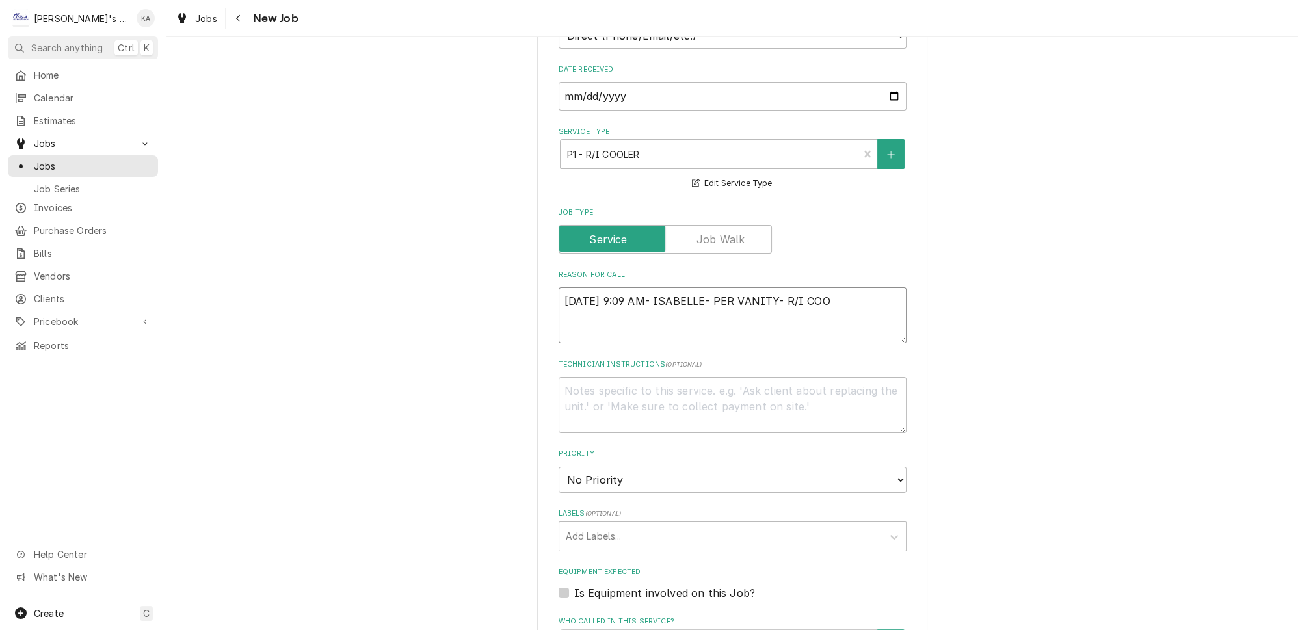
type textarea "x"
type textarea "9/3/2025 9:09 AM- ISABELLE- PER VANITY- R/I COOL"
type textarea "x"
type textarea "9/3/2025 9:09 AM- ISABELLE- PER VANITY- R/I COOLE"
type textarea "x"
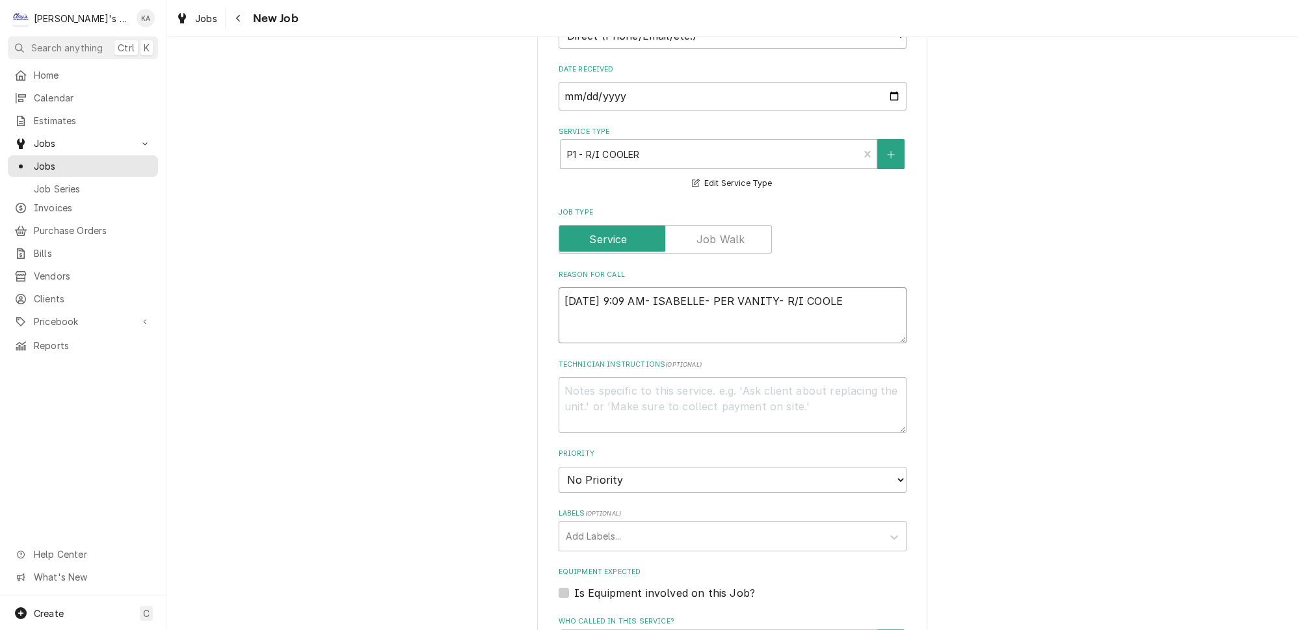
type textarea "9/3/2025 9:09 AM- ISABELLE- PER VANITY- R/I COOLER"
type textarea "x"
type textarea "9/3/2025 9:09 AM- ISABELLE- PER VANITY- R/I COOLER"
type textarea "x"
type textarea "9/3/2025 9:09 AM- ISABELLE- PER VANITY- R/I COOLER U"
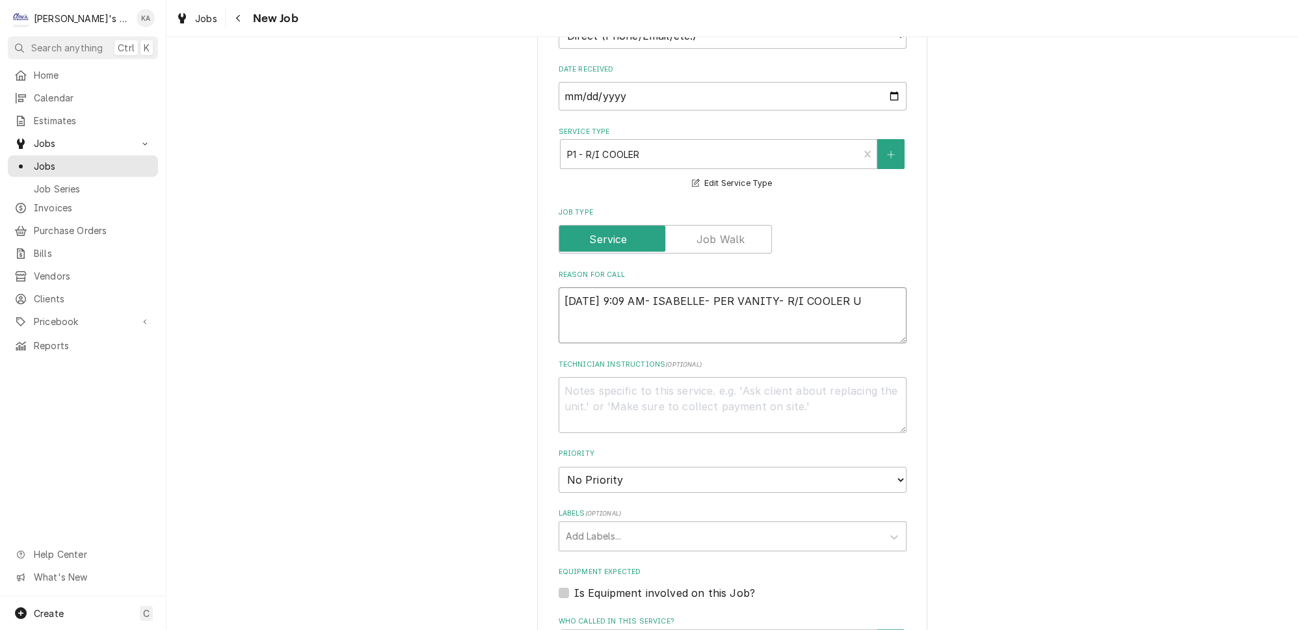
type textarea "x"
type textarea "9/3/2025 9:09 AM- ISABELLE- PER VANITY- R/I COOLER UP"
type textarea "x"
type textarea "9/3/2025 9:09 AM- ISABELLE- PER VANITY- R/I COOLER UP"
type textarea "x"
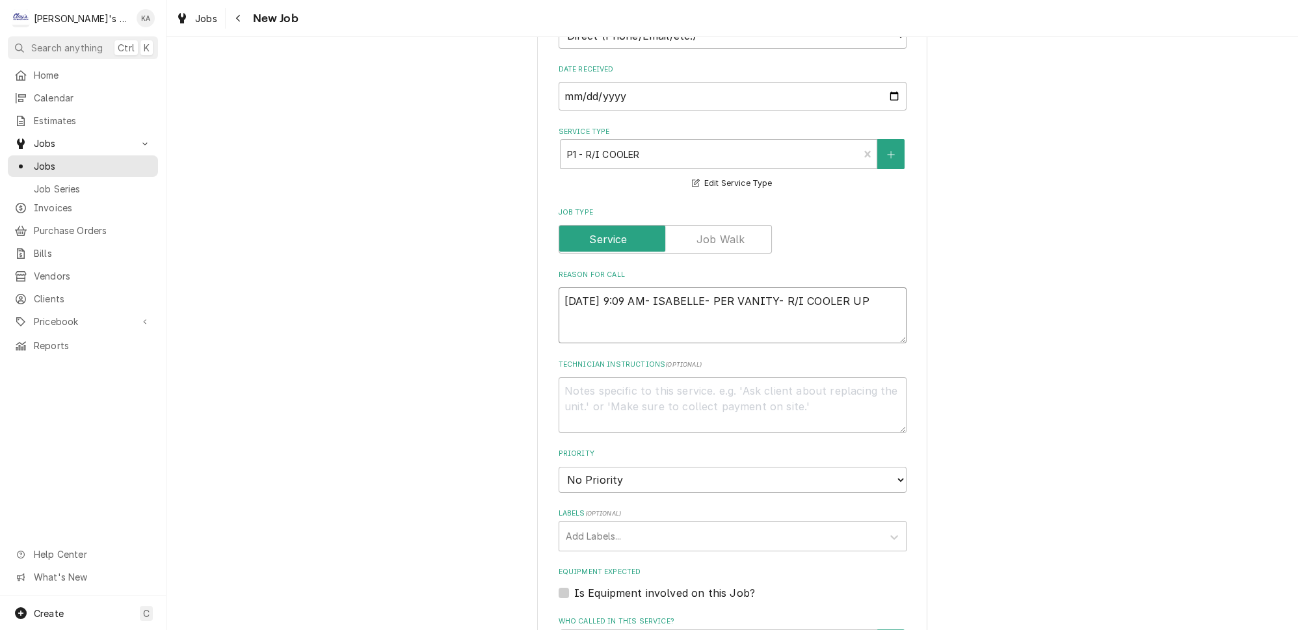
type textarea "9/3/2025 9:09 AM- ISABELLE- PER VANITY- R/I COOLER UP F"
type textarea "x"
type textarea "9/3/2025 9:09 AM- ISABELLE- PER VANITY- R/I COOLER UP FR"
type textarea "x"
type textarea "9/3/2025 9:09 AM- ISABELLE- PER VANITY- R/I COOLER UP FRO"
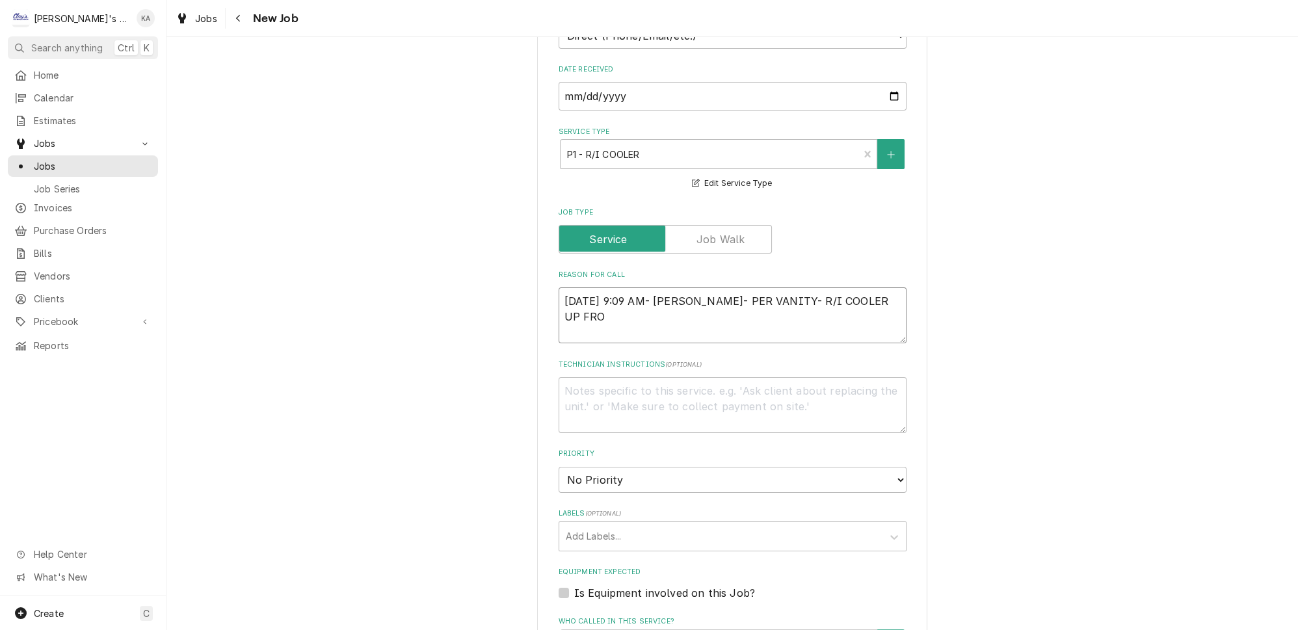
type textarea "x"
type textarea "9/3/2025 9:09 AM- ISABELLE- PER VANITY- R/I COOLER UP FRON"
type textarea "x"
type textarea "9/3/2025 9:09 AM- ISABELLE- PER VANITY- R/I COOLER UP FRONT"
type textarea "x"
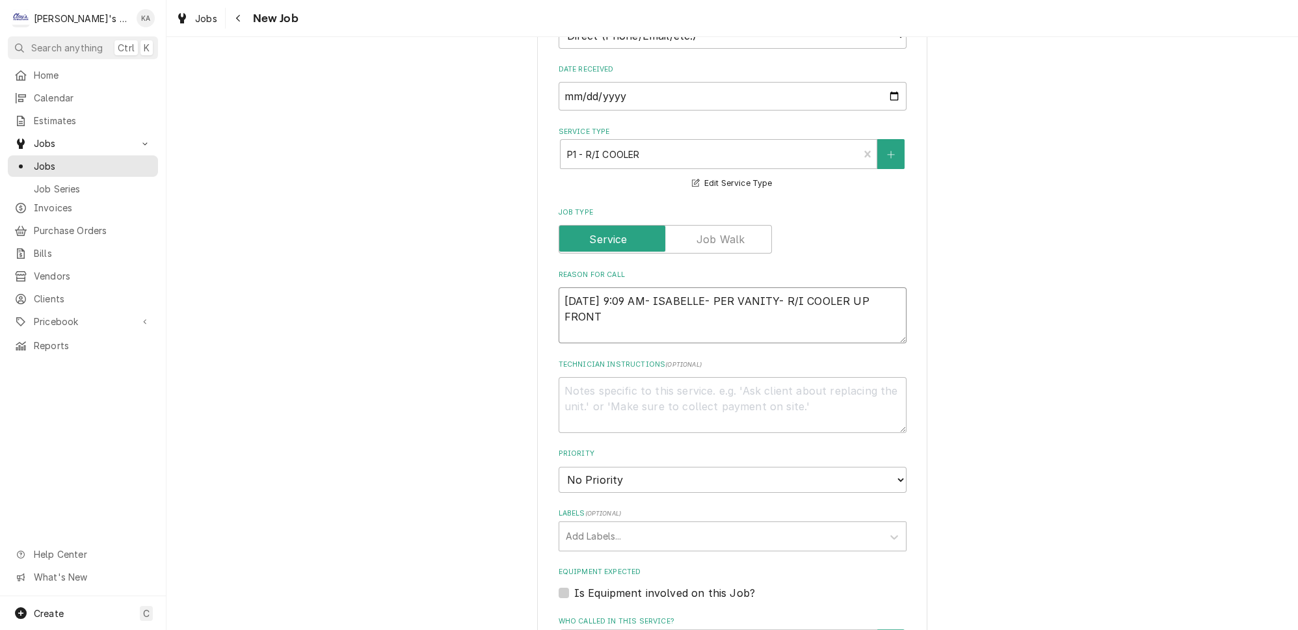
type textarea "9/3/2025 9:09 AM- ISABELLE- PER VANITY- R/I COOLER UP FRONT"
type textarea "x"
type textarea "9/3/2025 9:09 AM- ISABELLE- PER VANITY- R/I COOLER UP FRONT I"
type textarea "x"
type textarea "9/3/2025 9:09 AM- ISABELLE- PER VANITY- R/I COOLER UP FRONT IS"
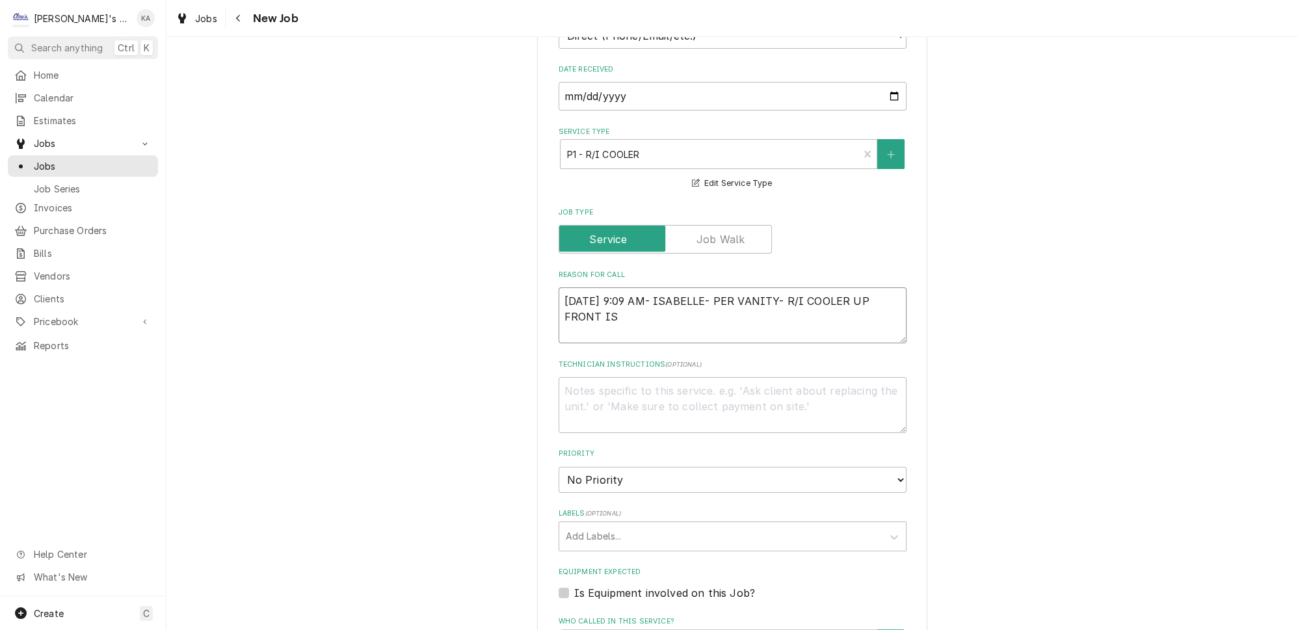
type textarea "x"
type textarea "9/3/2025 9:09 AM- ISABELLE- PER VANITY- R/I COOLER UP FRONT IS"
type textarea "x"
type textarea "9/3/2025 9:09 AM- ISABELLE- PER VANITY- R/I COOLER UP FRONT IS N"
type textarea "x"
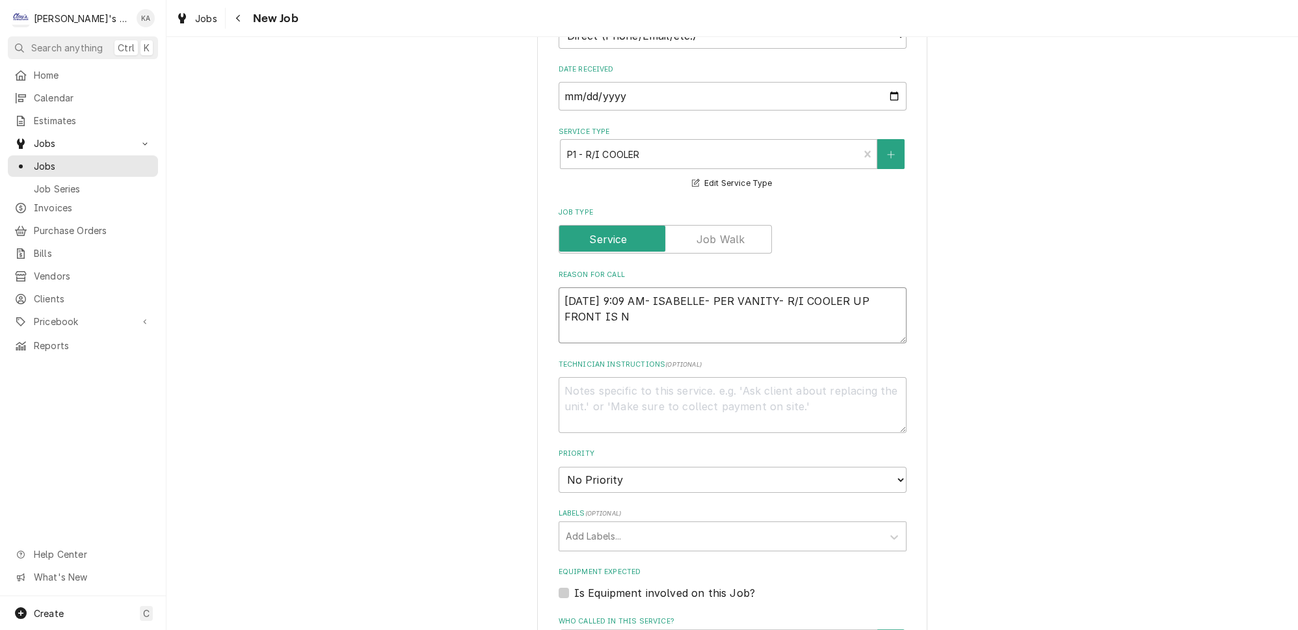
type textarea "9/3/2025 9:09 AM- ISABELLE- PER VANITY- R/I COOLER UP FRONT IS NO"
type textarea "x"
type textarea "9/3/2025 9:09 AM- ISABELLE- PER VANITY- R/I COOLER UP FRONT IS NOT"
type textarea "x"
type textarea "9/3/2025 9:09 AM- ISABELLE- PER VANITY- R/I COOLER UP FRONT IS NOT"
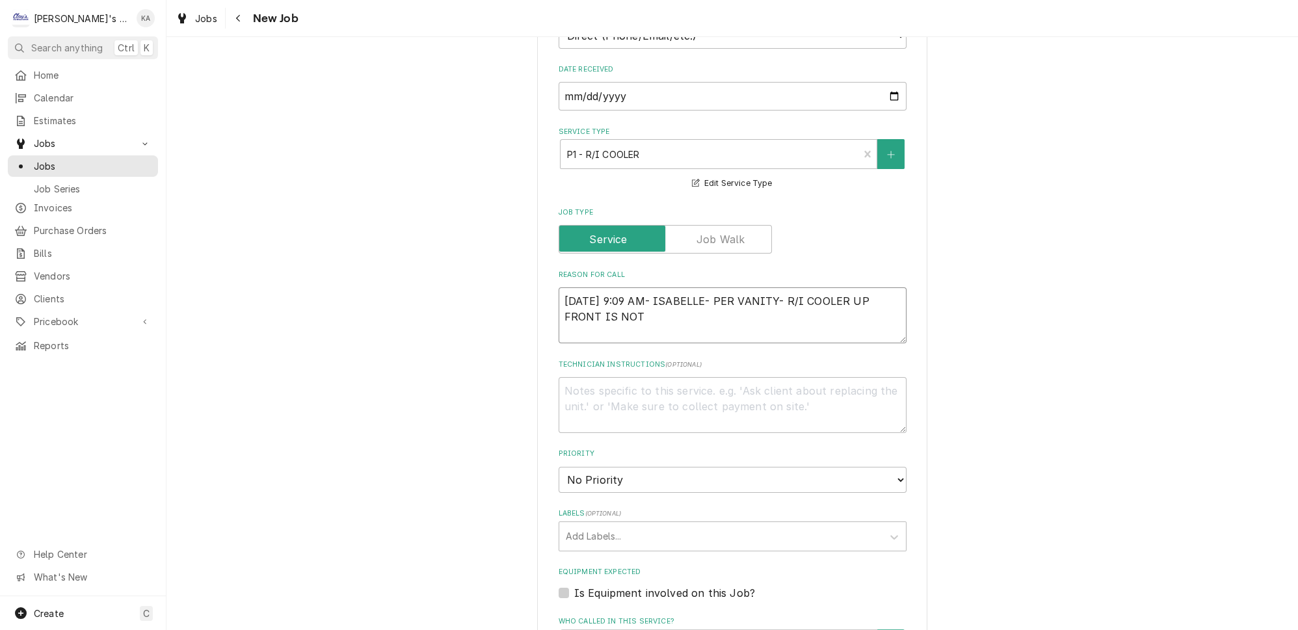
type textarea "x"
type textarea "9/3/2025 9:09 AM- ISABELLE- PER VANITY- R/I COOLER UP FRONT IS NOT C"
type textarea "x"
type textarea "9/3/2025 9:09 AM- ISABELLE- PER VANITY- R/I COOLER UP FRONT IS NOT CO"
type textarea "x"
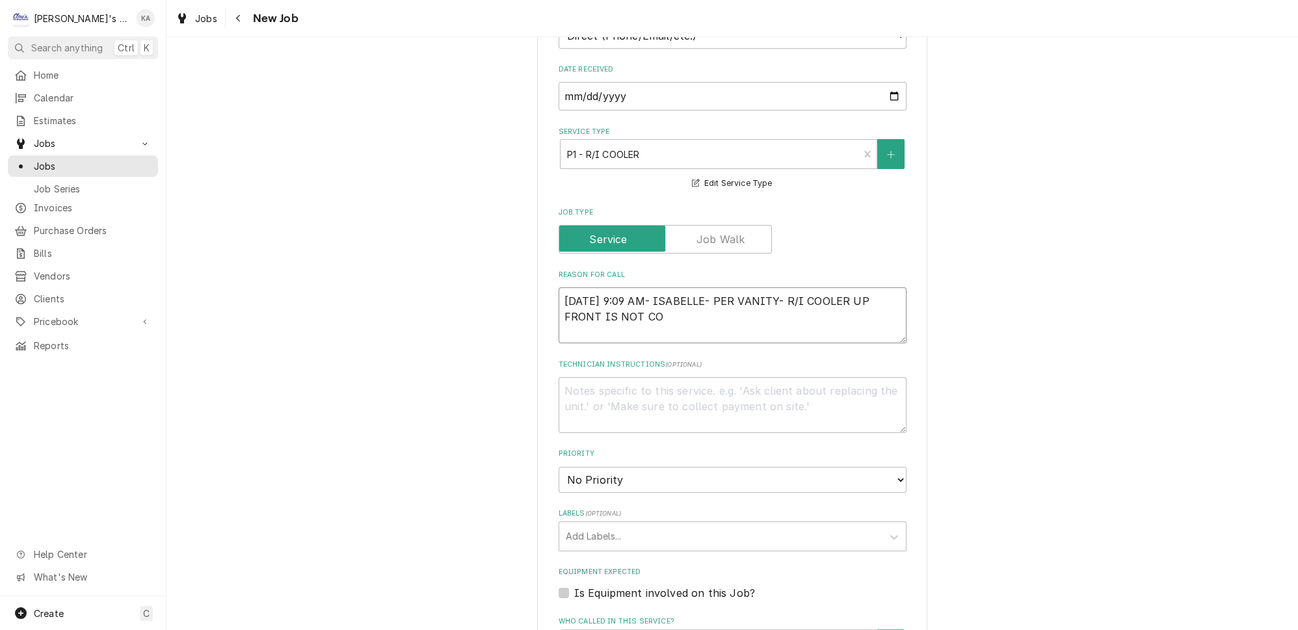
type textarea "9/3/2025 9:09 AM- ISABELLE- PER VANITY- R/I COOLER UP FRONT IS NOT COO"
type textarea "x"
type textarea "9/3/2025 9:09 AM- ISABELLE- PER VANITY- R/I COOLER UP FRONT IS NOT COOL"
type textarea "x"
type textarea "9/3/2025 9:09 AM- ISABELLE- PER VANITY- R/I COOLER UP FRONT IS NOT COOLI"
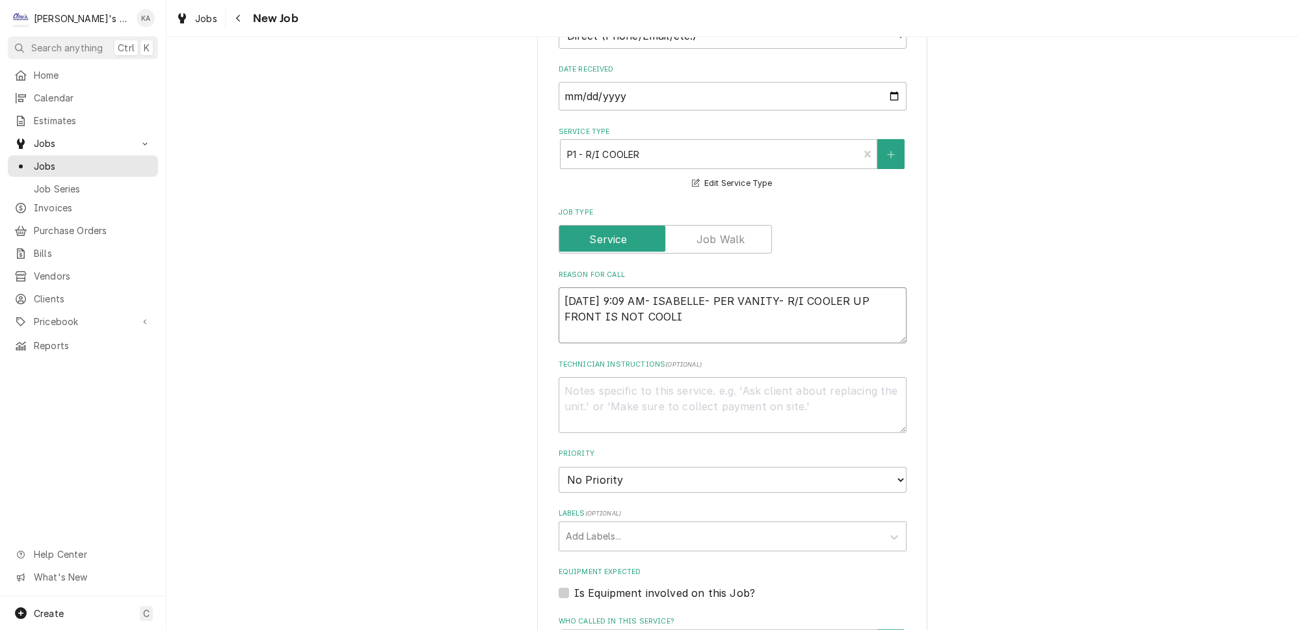
type textarea "x"
type textarea "9/3/2025 9:09 AM- ISABELLE- PER VANITY- R/I COOLER UP FRONT IS NOT COOLIN"
type textarea "x"
type textarea "9/3/2025 9:09 AM- ISABELLE- PER VANITY- R/I COOLER UP FRONT IS NOT COOLING"
type textarea "x"
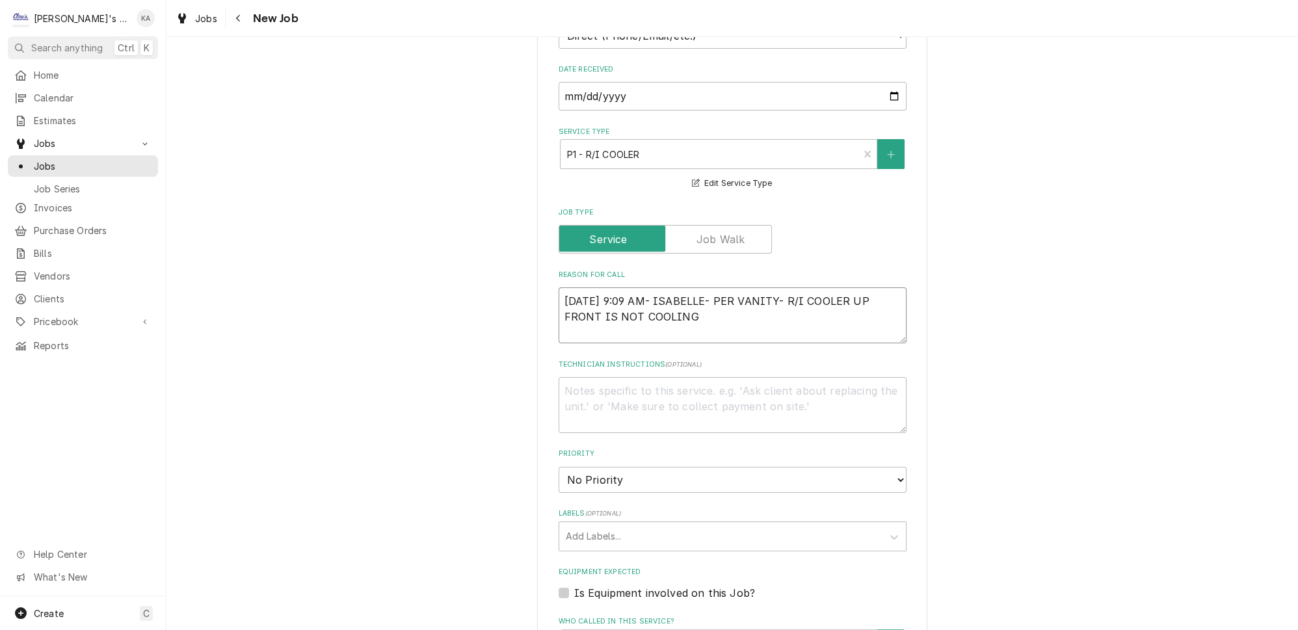
type textarea "9/3/2025 9:09 AM- ISABELLE- PER VANITY- R/I COOLER UP FRONT IS NOT COOLING."
type textarea "x"
type textarea "9/3/2025 9:09 AM- ISABELLE- PER VANITY- R/I COOLER UP FRONT IS NOT COOLING."
type textarea "x"
type textarea "9/3/2025 9:09 AM- ISABELLE- PER VANITY- R/I COOLER UP FRONT IS NOT COOLING. I"
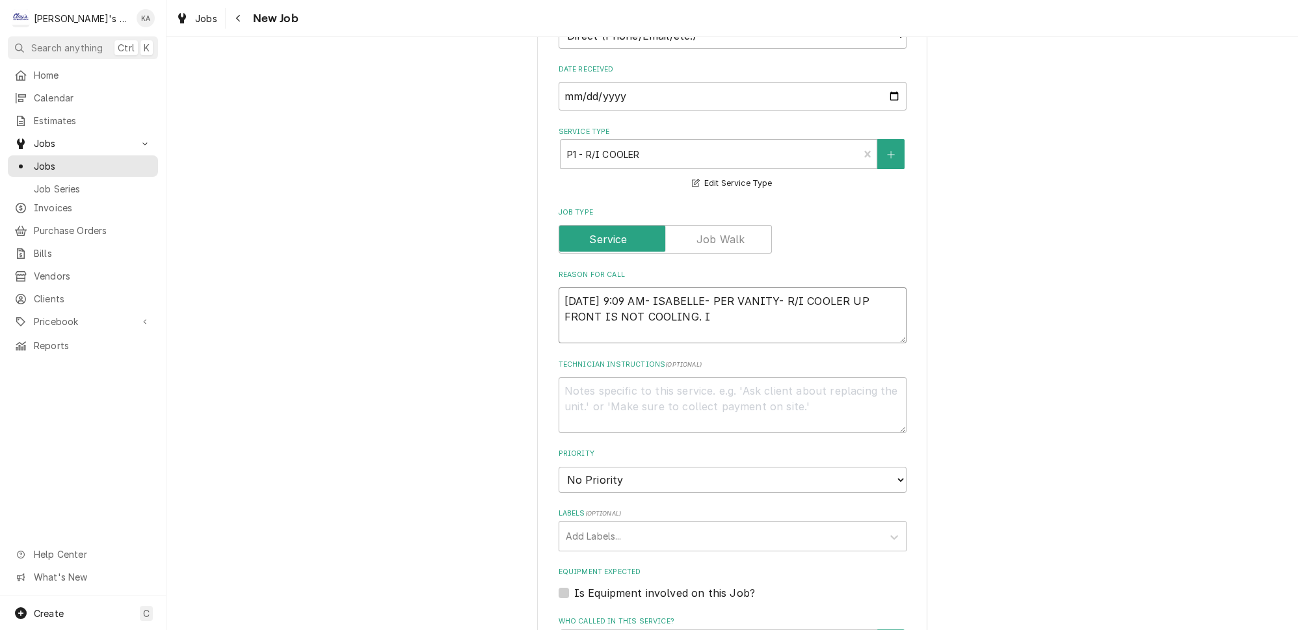
type textarea "x"
type textarea "9/3/2025 9:09 AM- ISABELLE- PER VANITY- R/I COOLER UP FRONT IS NOT COOLING. IT"
type textarea "x"
type textarea "9/3/2025 9:09 AM- ISABELLE- PER VANITY- R/I COOLER UP FRONT IS NOT COOLING. IT"
type textarea "x"
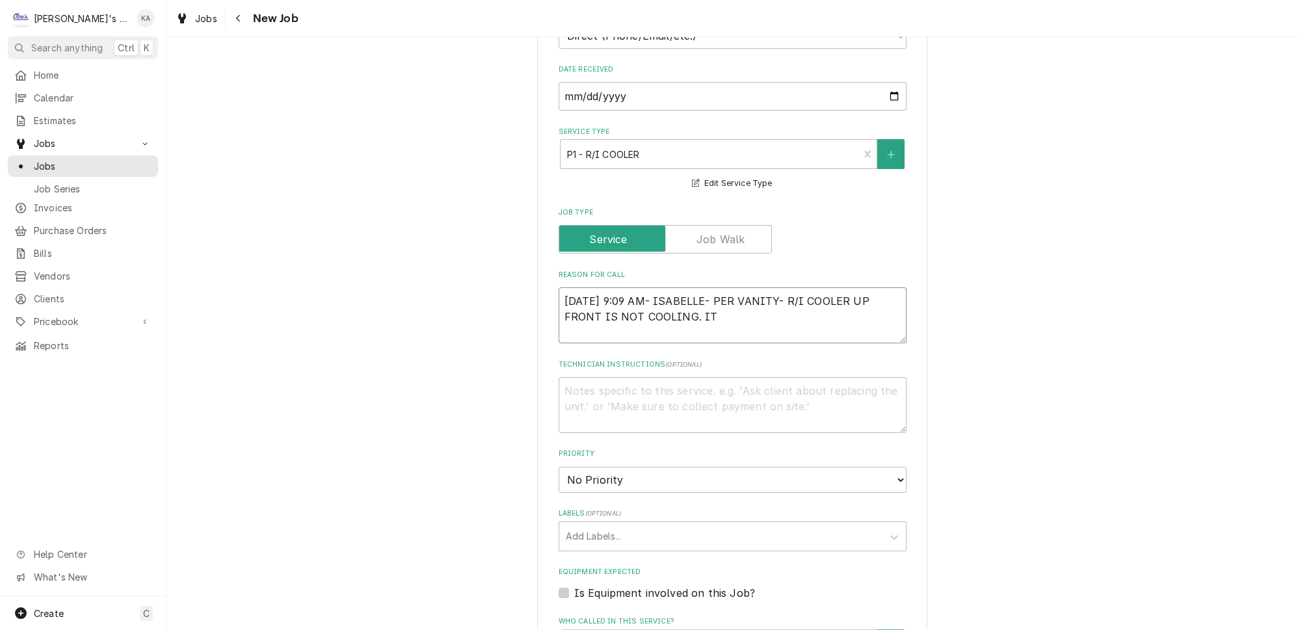
type textarea "9/3/2025 9:09 AM- ISABELLE- PER VANITY- R/I COOLER UP FRONT IS NOT COOLING. IT W"
type textarea "x"
type textarea "9/3/2025 9:09 AM- ISABELLE- PER VANITY- R/I COOLER UP FRONT IS NOT COOLING. IT …"
type textarea "x"
type textarea "9/3/2025 9:09 AM- ISABELLE- PER VANITY- R/I COOLER UP FRONT IS NOT COOLING. IT …"
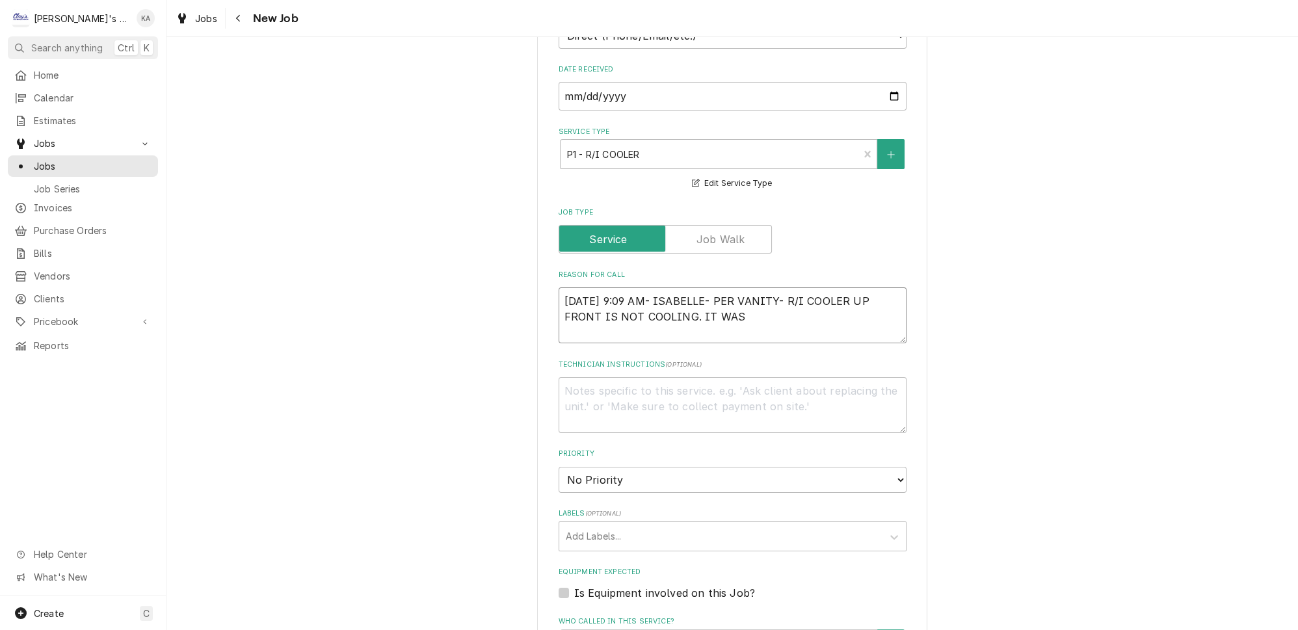
type textarea "x"
type textarea "9/3/2025 9:09 AM- ISABELLE- PER VANITY- R/I COOLER UP FRONT IS NOT COOLING. IT …"
type textarea "x"
type textarea "9/3/2025 9:09 AM- ISABELLE- PER VANITY- R/I COOLER UP FRONT IS NOT COOLING. IT …"
type textarea "x"
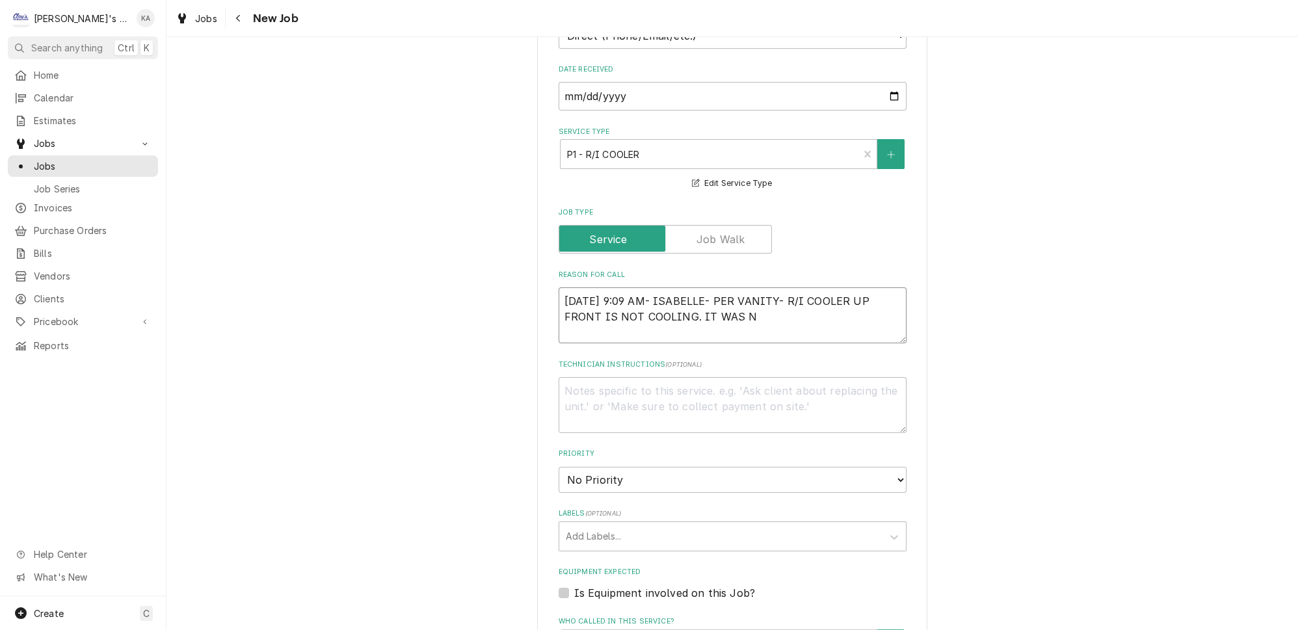
type textarea "9/3/2025 9:09 AM- ISABELLE- PER VANITY- R/I COOLER UP FRONT IS NOT COOLING. IT …"
type textarea "x"
type textarea "9/3/2025 9:09 AM- ISABELLE- PER VANITY- R/I COOLER UP FRONT IS NOT COOLING. IT …"
type textarea "x"
type textarea "9/3/2025 9:09 AM- ISABELLE- PER VANITY- R/I COOLER UP FRONT IS NOT COOLING. IT …"
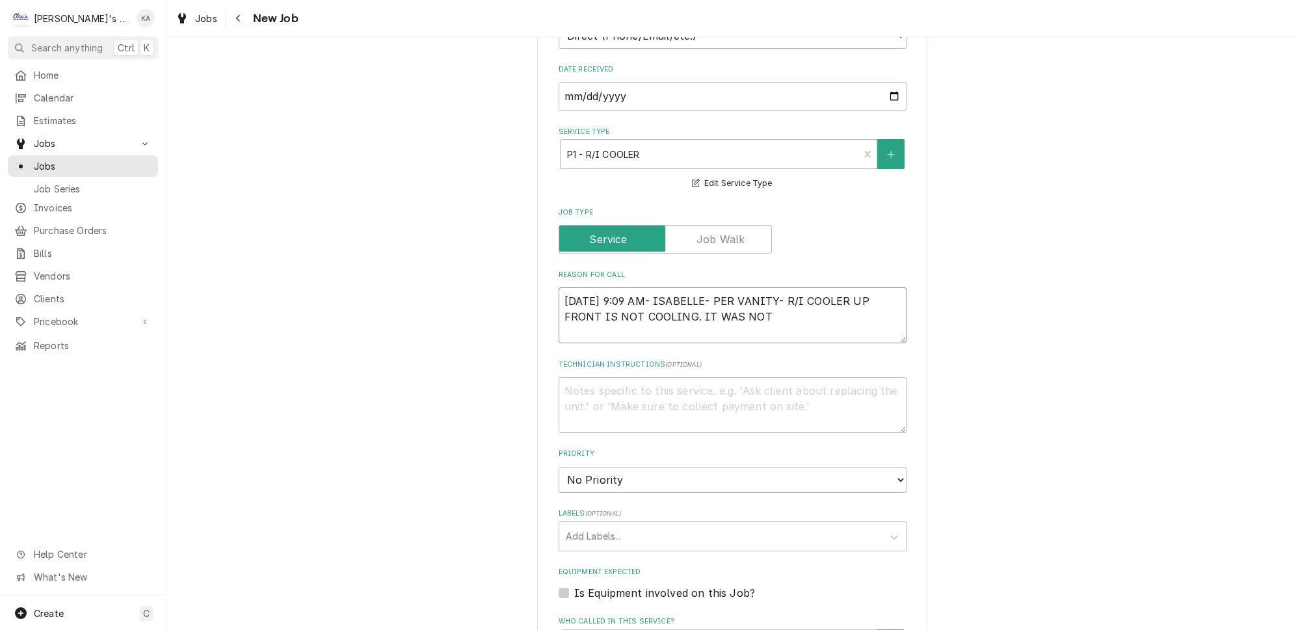
type textarea "x"
type textarea "9/3/2025 9:09 AM- ISABELLE- PER VANITY- R/I COOLER UP FRONT IS NOT COOLING. IT …"
type textarea "x"
type textarea "9/3/2025 9:09 AM- ISABELLE- PER VANITY- R/I COOLER UP FRONT IS NOT COOLING. IT …"
type textarea "x"
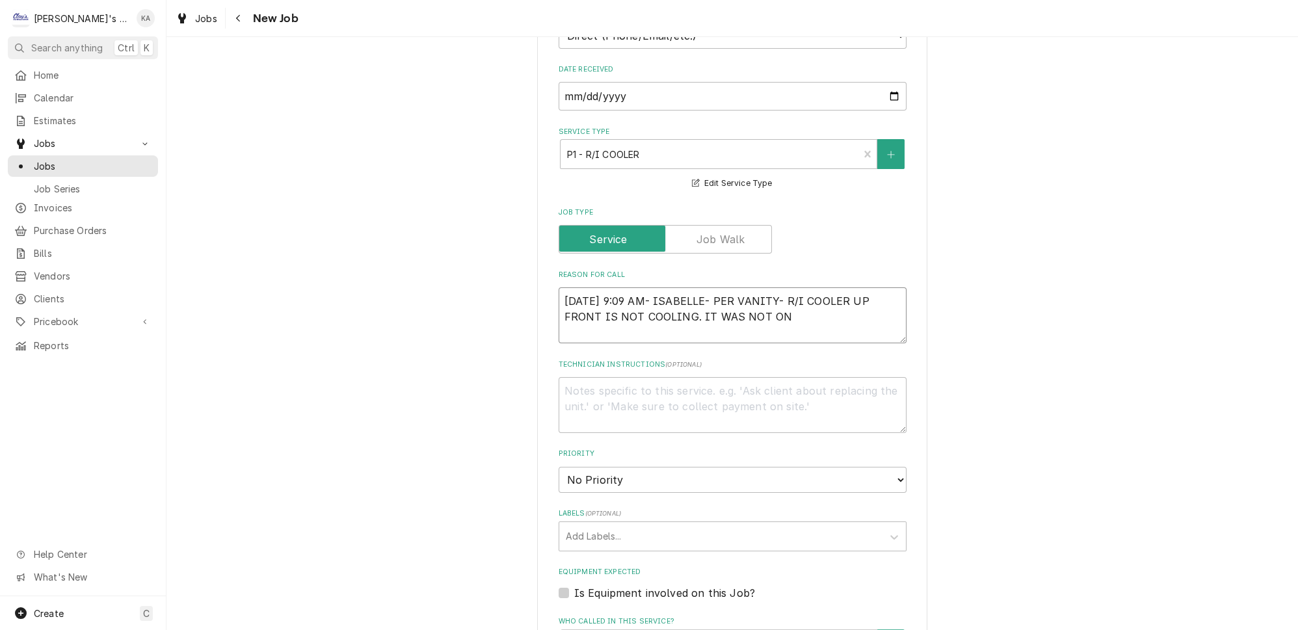
type textarea "9/3/2025 9:09 AM- ISABELLE- PER VANITY- R/I COOLER UP FRONT IS NOT COOLING. IT …"
type textarea "x"
type textarea "9/3/2025 9:09 AM- ISABELLE- PER VANITY- R/I COOLER UP FRONT IS NOT COOLING. IT …"
type textarea "x"
type textarea "9/3/2025 9:09 AM- ISABELLE- PER VANITY- R/I COOLER UP FRONT IS NOT COOLING. IT …"
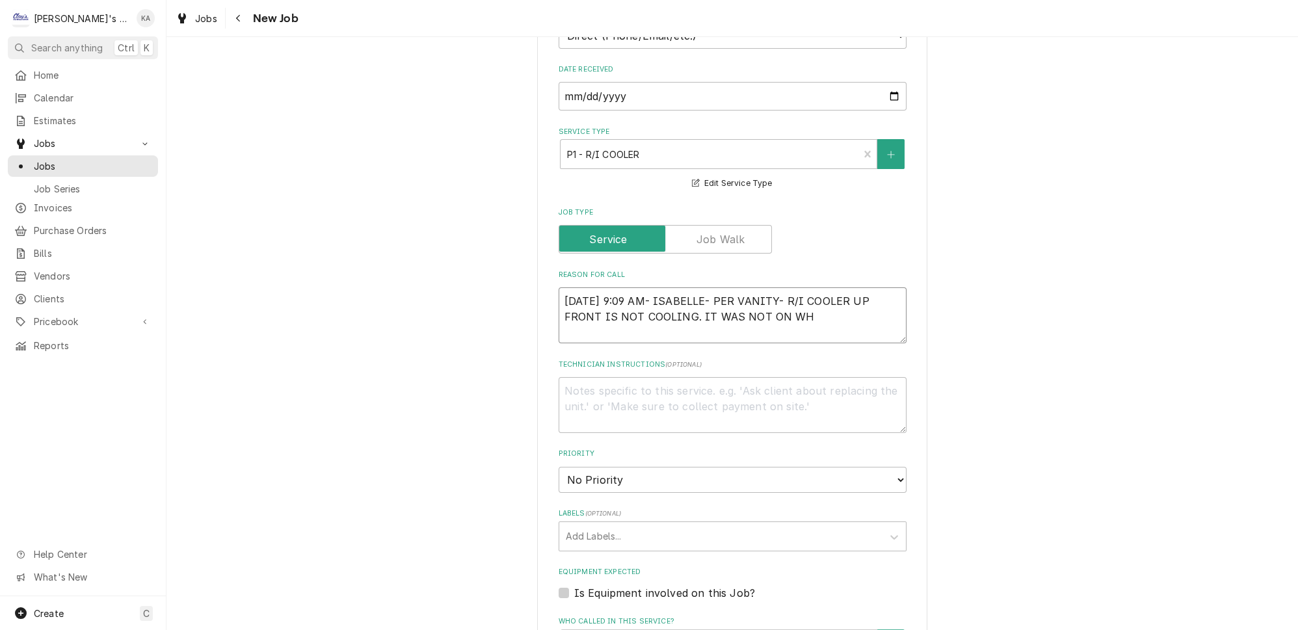
type textarea "x"
type textarea "9/3/2025 9:09 AM- ISABELLE- PER VANITY- R/I COOLER UP FRONT IS NOT COOLING. IT …"
type textarea "x"
type textarea "9/3/2025 9:09 AM- ISABELLE- PER VANITY- R/I COOLER UP FRONT IS NOT COOLING. IT …"
type textarea "x"
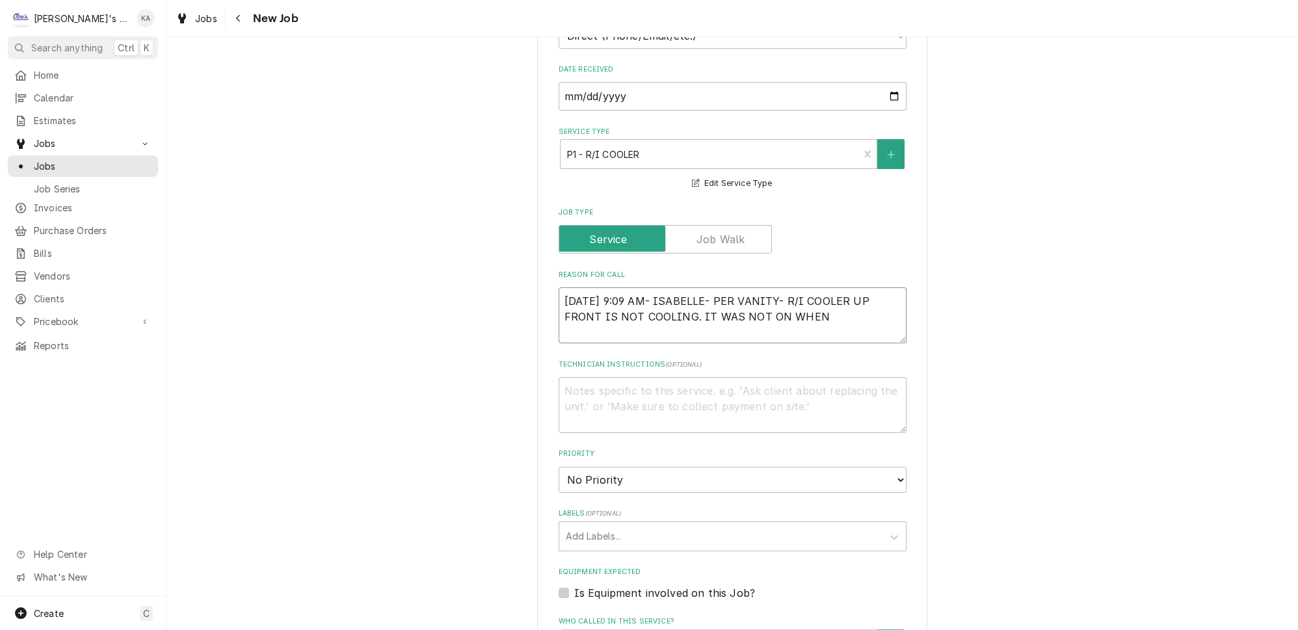
type textarea "9/3/2025 9:09 AM- ISABELLE- PER VANITY- R/I COOLER UP FRONT IS NOT COOLING. IT …"
type textarea "x"
type textarea "9/3/2025 9:09 AM- ISABELLE- PER VANITY- R/I COOLER UP FRONT IS NOT COOLING. IT …"
type textarea "x"
type textarea "9/3/2025 9:09 AM- ISABELLE- PER VANITY- R/I COOLER UP FRONT IS NOT COOLING. IT …"
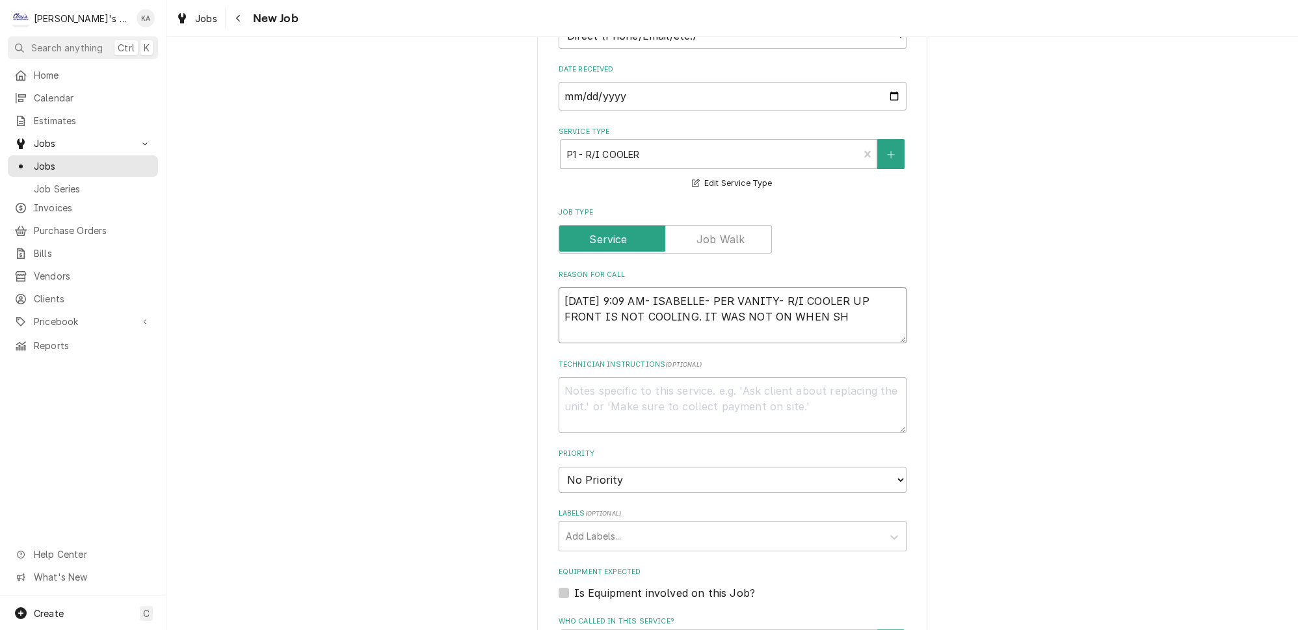
type textarea "x"
type textarea "9/3/2025 9:09 AM- ISABELLE- PER VANITY- R/I COOLER UP FRONT IS NOT COOLING. IT …"
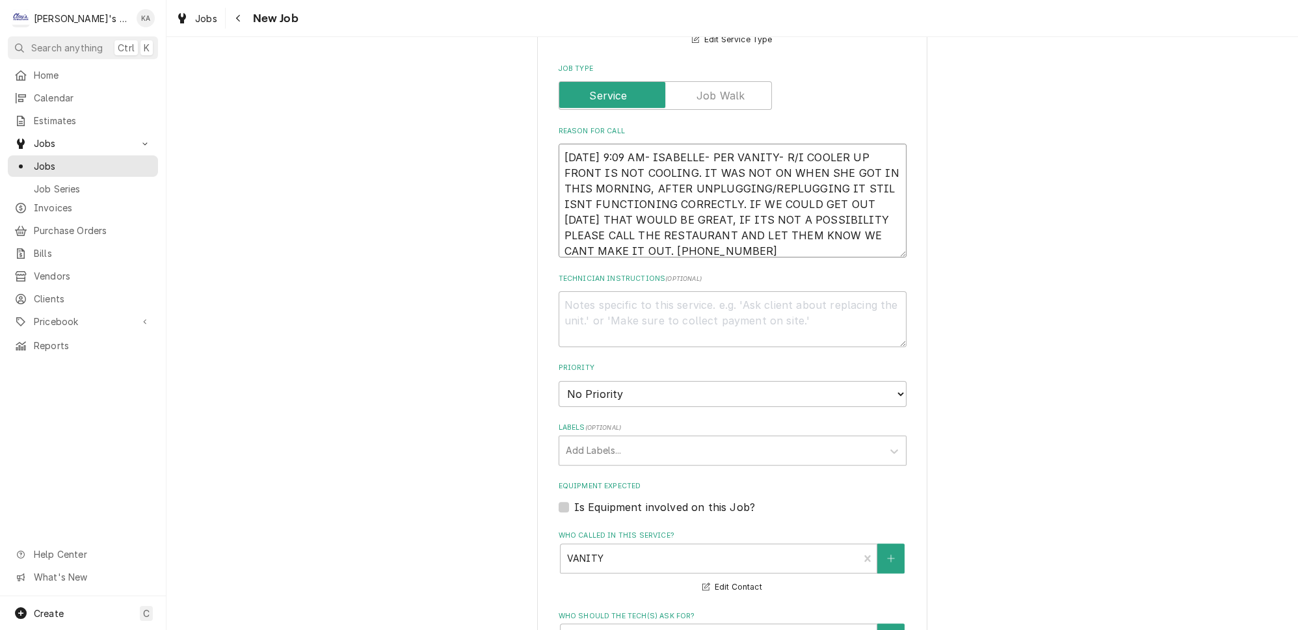
scroll to position [709, 0]
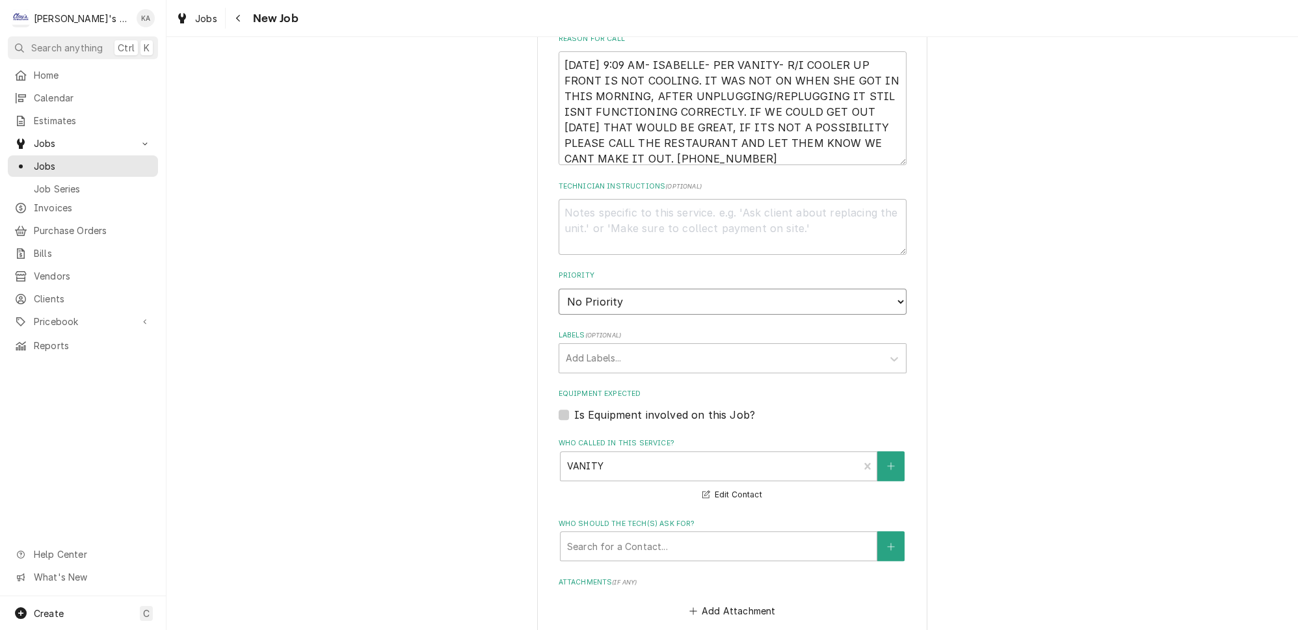
click at [700, 289] on select "No Priority Urgent High Medium Low" at bounding box center [732, 302] width 348 height 26
click at [558, 289] on select "No Priority Urgent High Medium Low" at bounding box center [732, 302] width 348 height 26
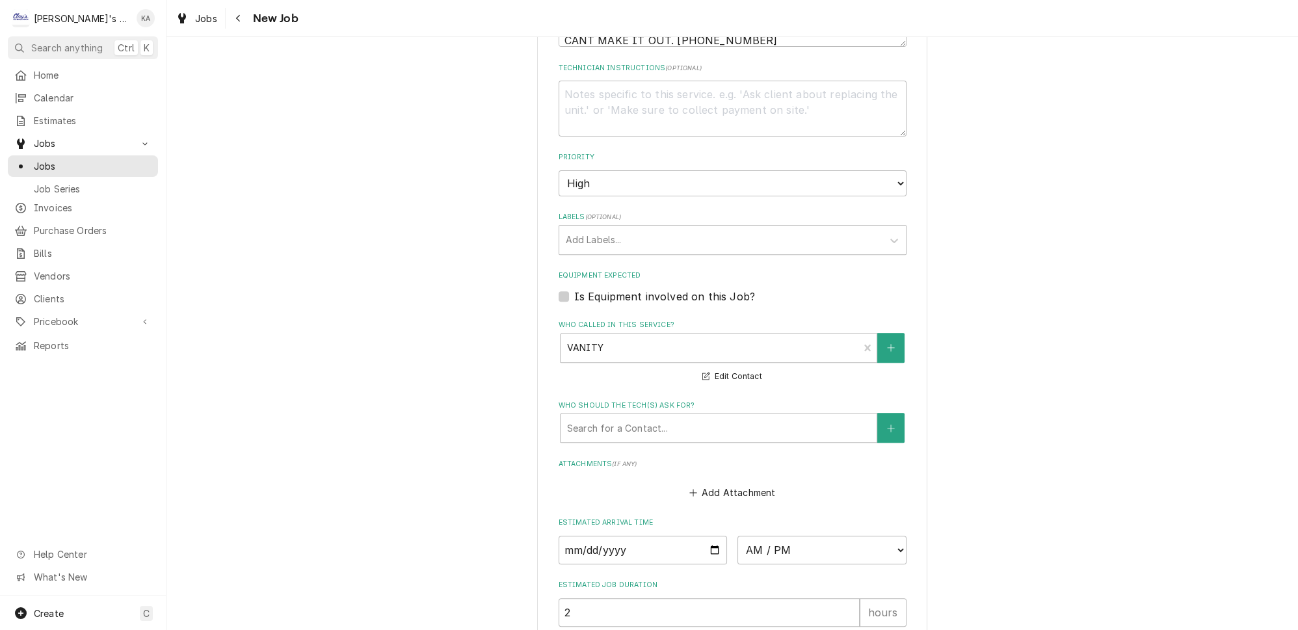
click at [700, 289] on label "Is Equipment involved on this Job?" at bounding box center [664, 297] width 181 height 16
click at [700, 289] on input "Equipment Expected" at bounding box center [748, 303] width 348 height 29
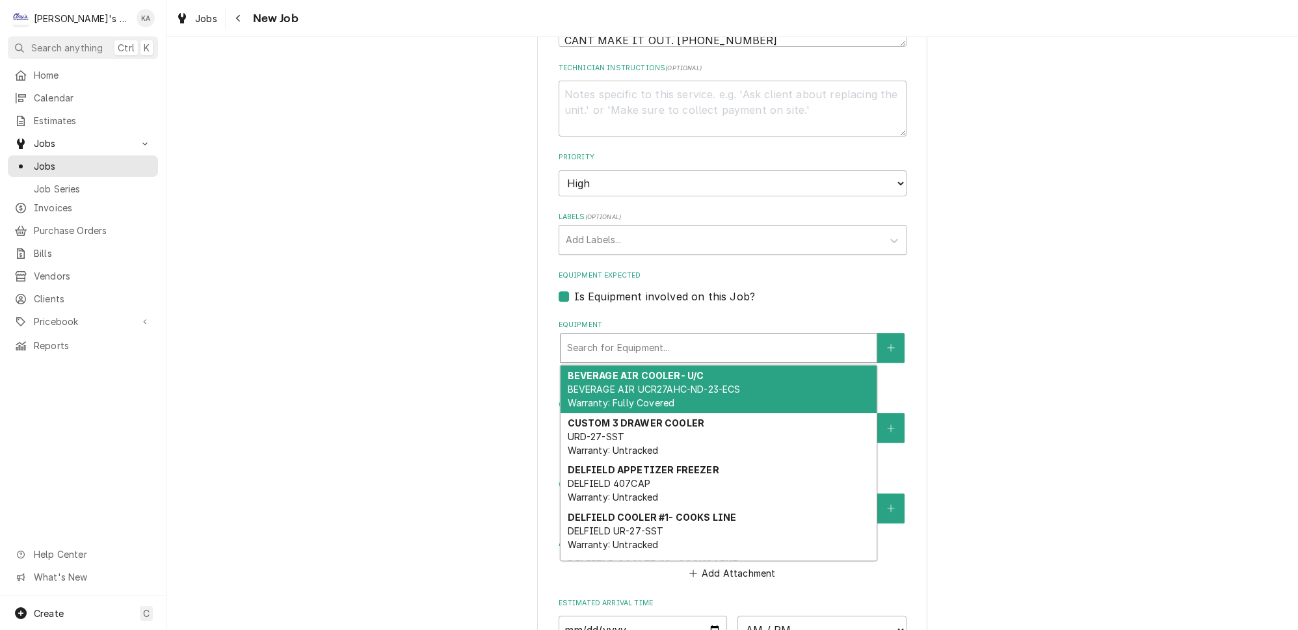
click at [708, 336] on div "Equipment" at bounding box center [718, 347] width 303 height 23
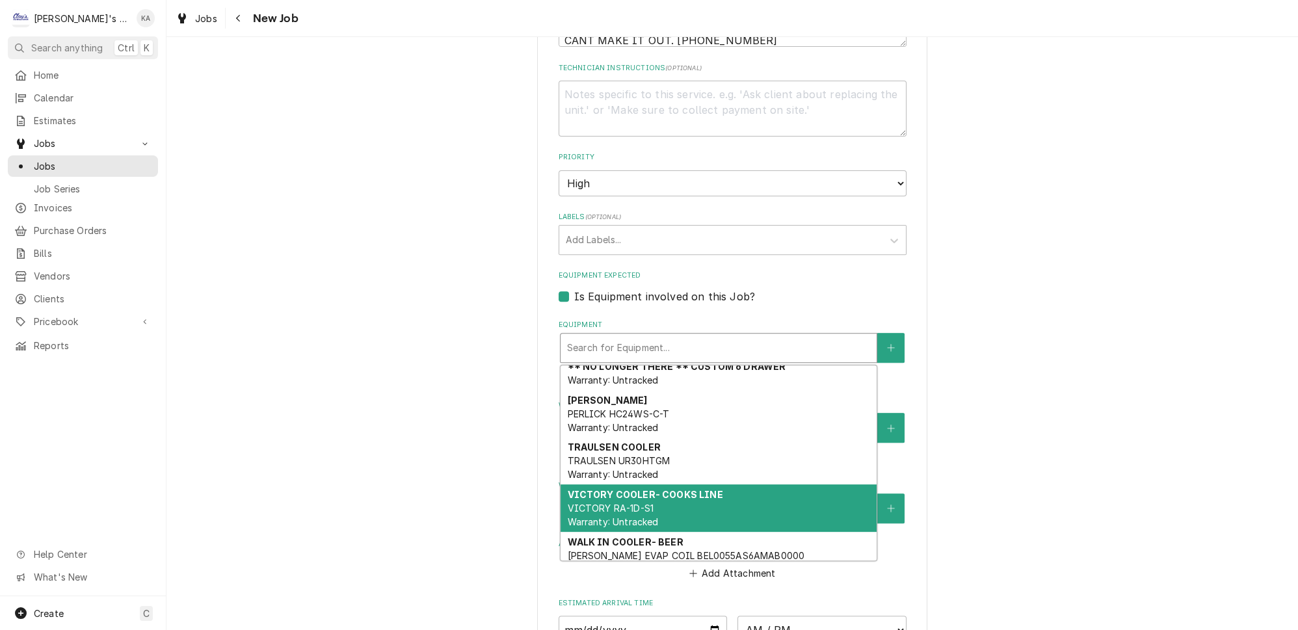
scroll to position [967, 0]
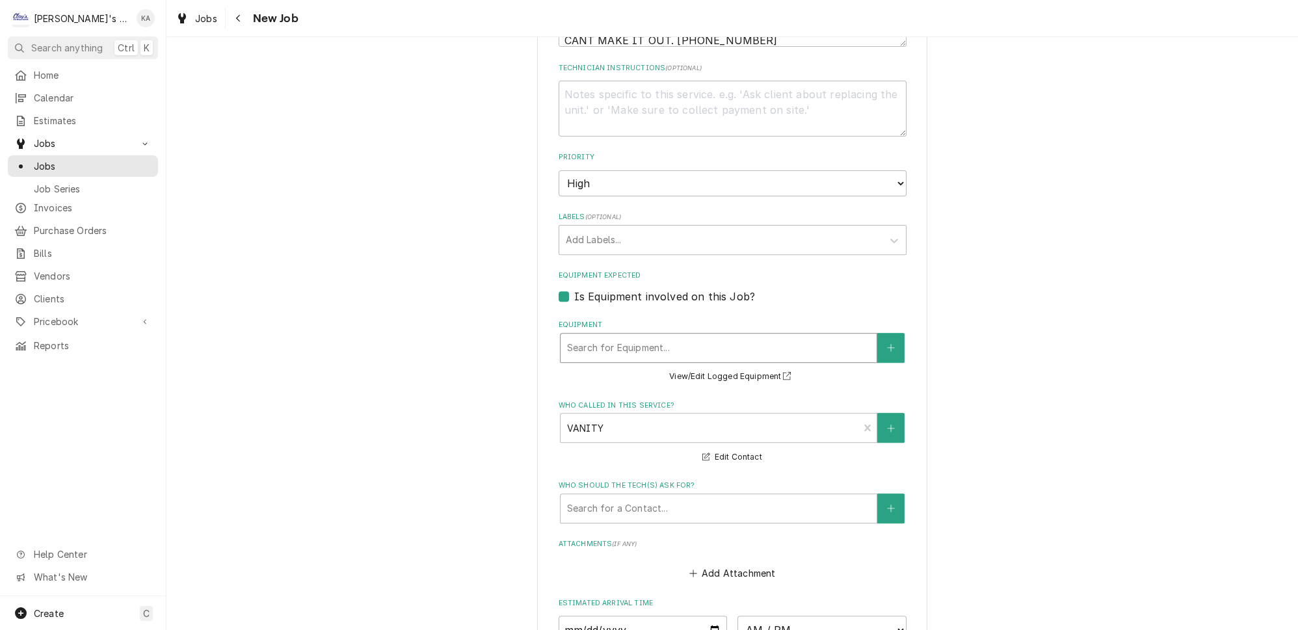
click at [711, 336] on div "Equipment" at bounding box center [718, 347] width 303 height 23
click at [649, 289] on label "Is Equipment involved on this Job?" at bounding box center [664, 297] width 181 height 16
click at [649, 289] on input "Equipment Expected" at bounding box center [748, 303] width 348 height 29
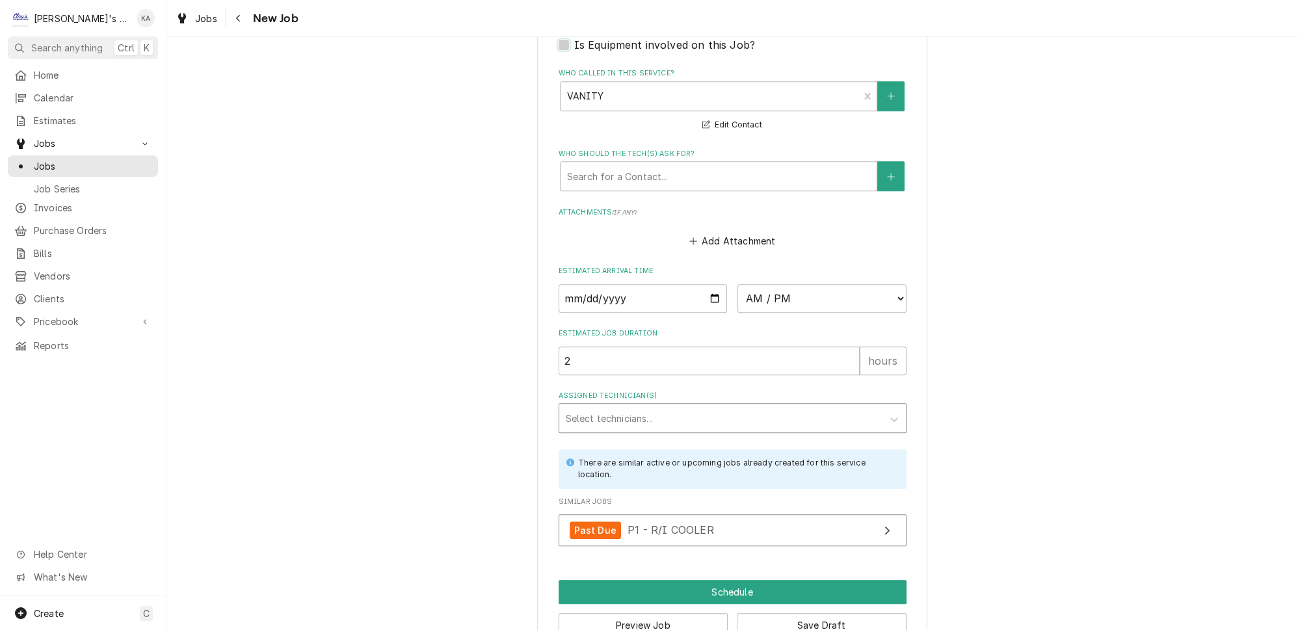
scroll to position [1086, 0]
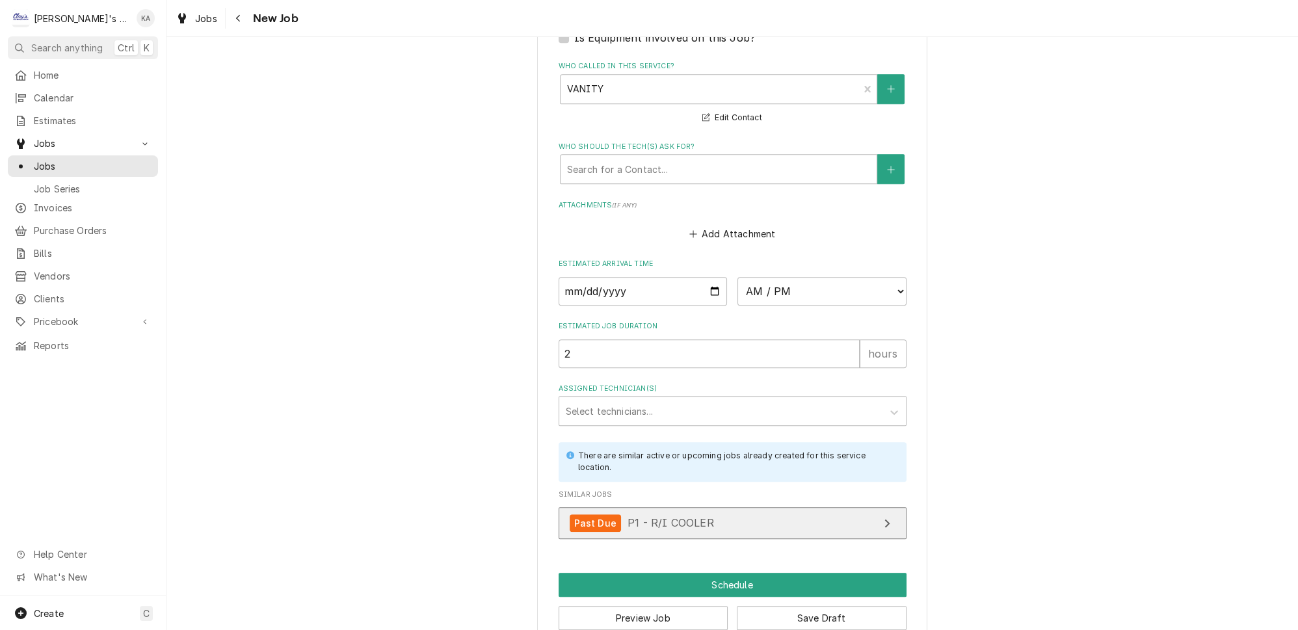
click at [726, 507] on link "Past Due P1 - R/I COOLER" at bounding box center [732, 523] width 348 height 32
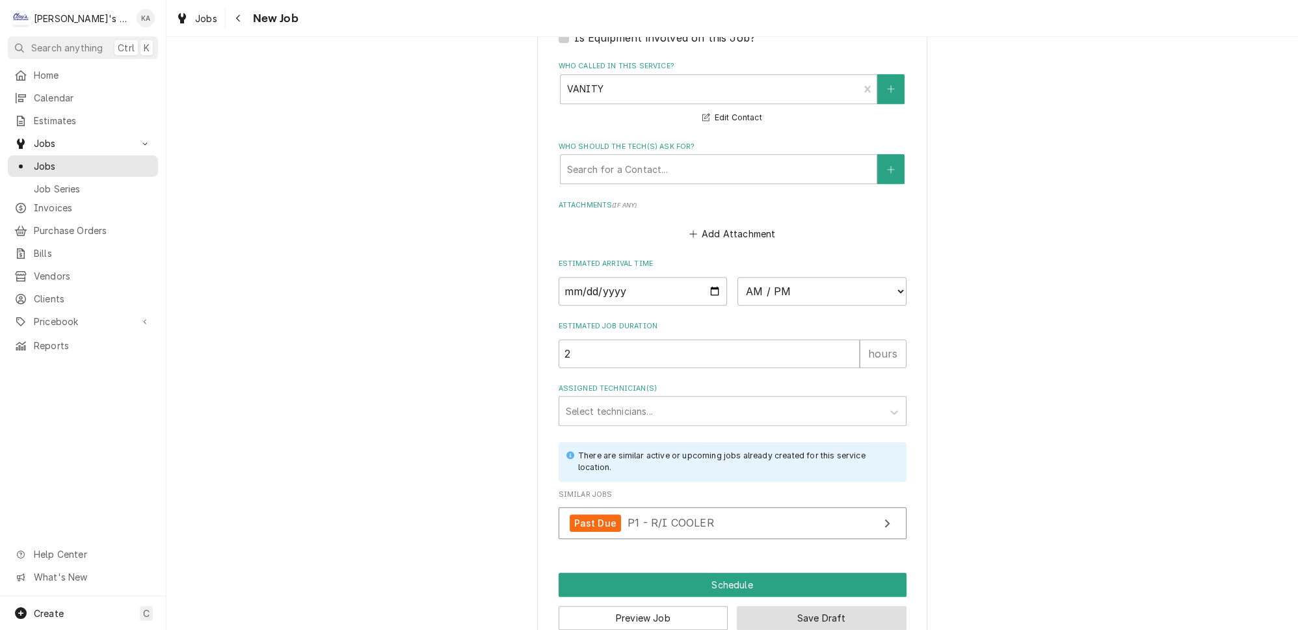
click at [790, 606] on button "Save Draft" at bounding box center [822, 618] width 170 height 24
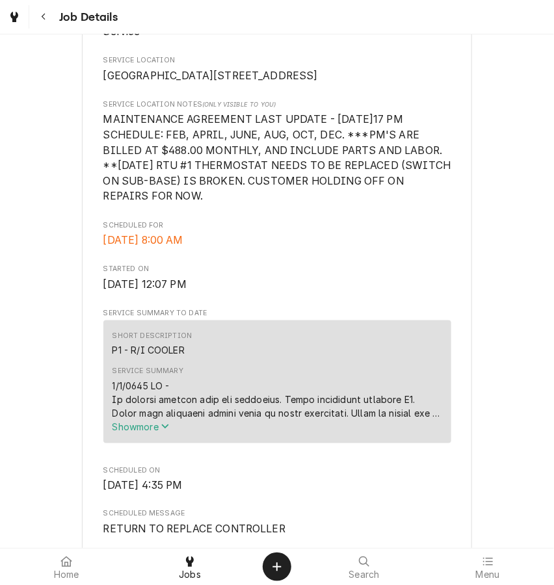
scroll to position [354, 0]
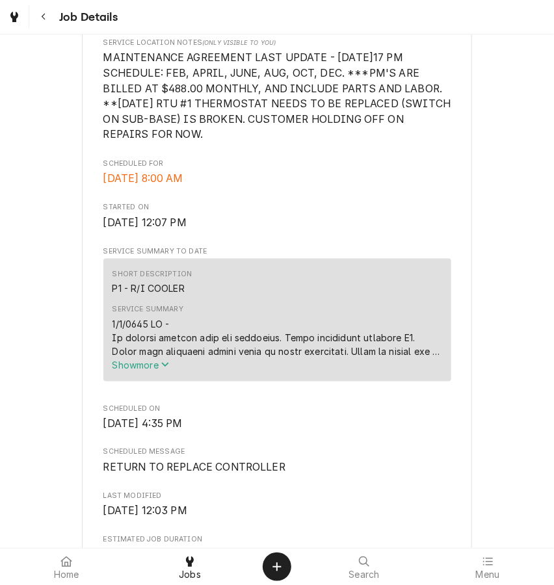
click at [164, 371] on span "Show more" at bounding box center [140, 364] width 57 height 11
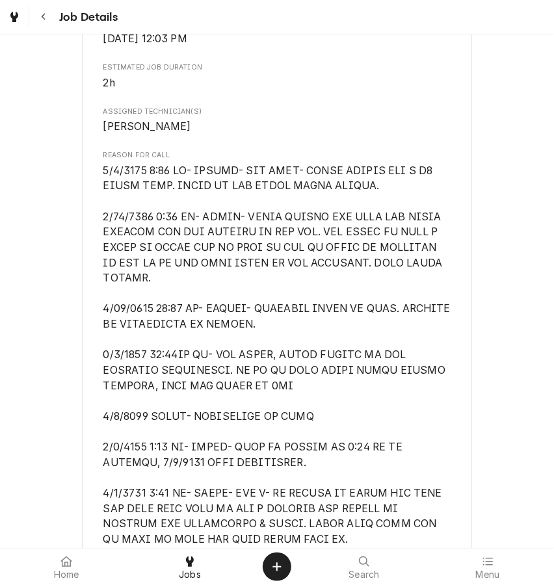
scroll to position [1359, 0]
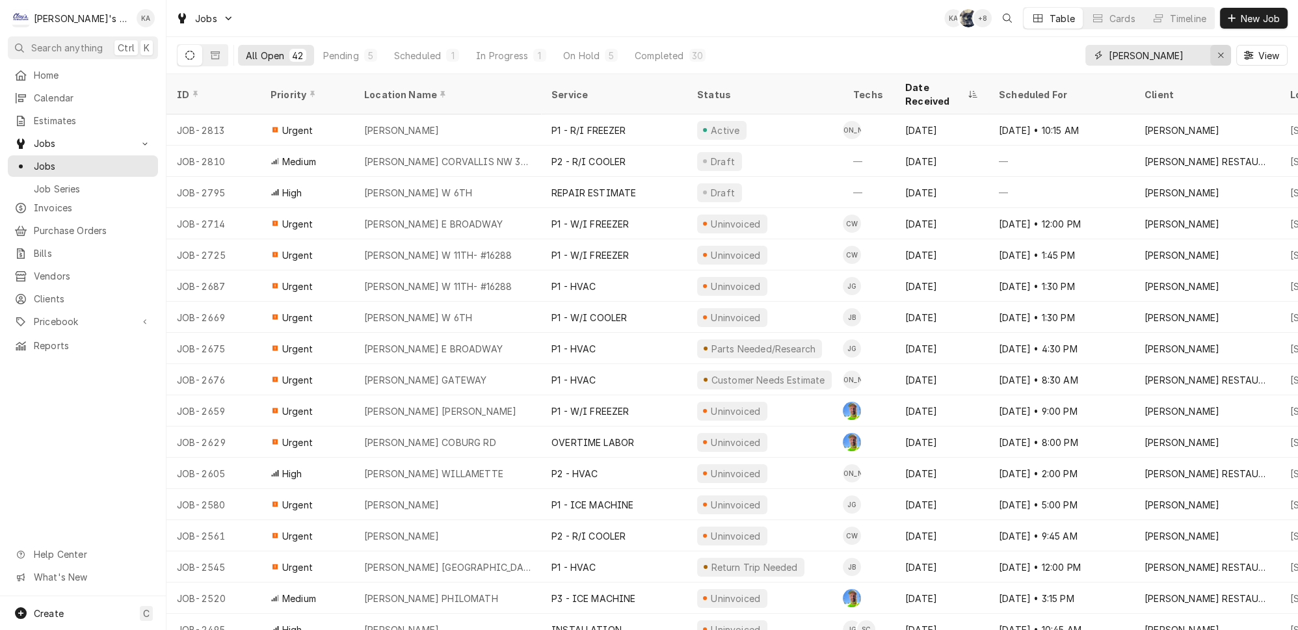
click at [1221, 52] on icon "Erase input" at bounding box center [1220, 55] width 7 height 9
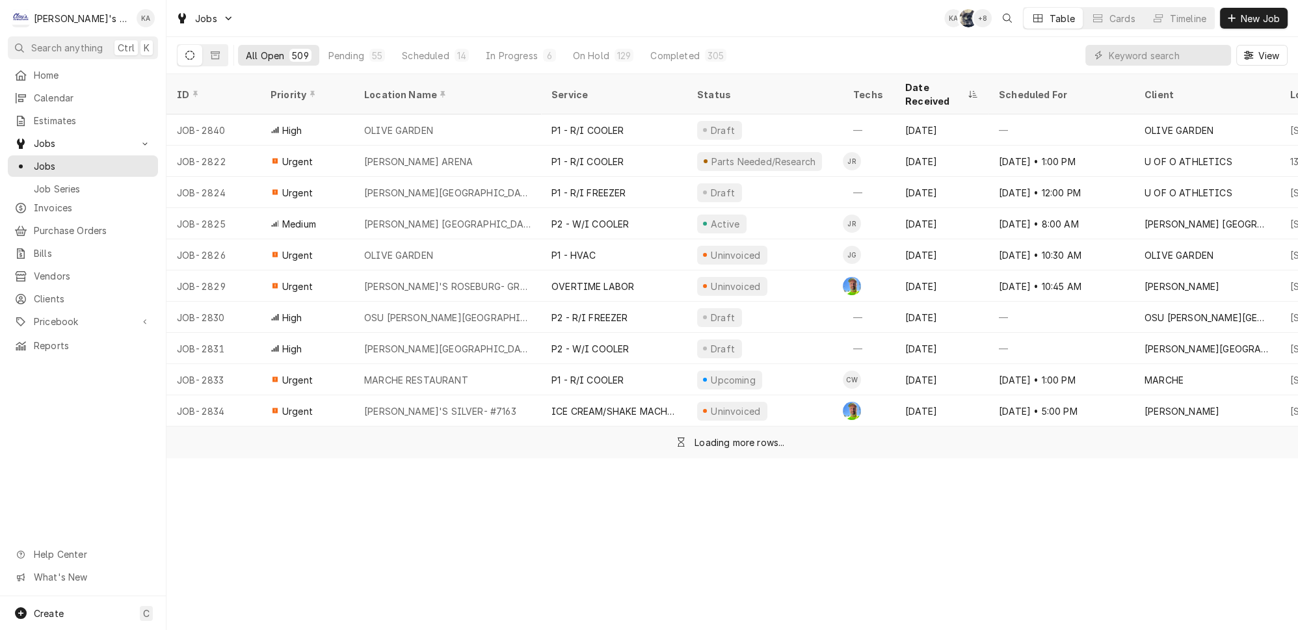
click at [991, 48] on div "All Open 509 Pending 55 Scheduled 14 In Progress 6 On Hold 129 Completed 305 Vi…" at bounding box center [732, 55] width 1110 height 36
